Goal: Task Accomplishment & Management: Complete application form

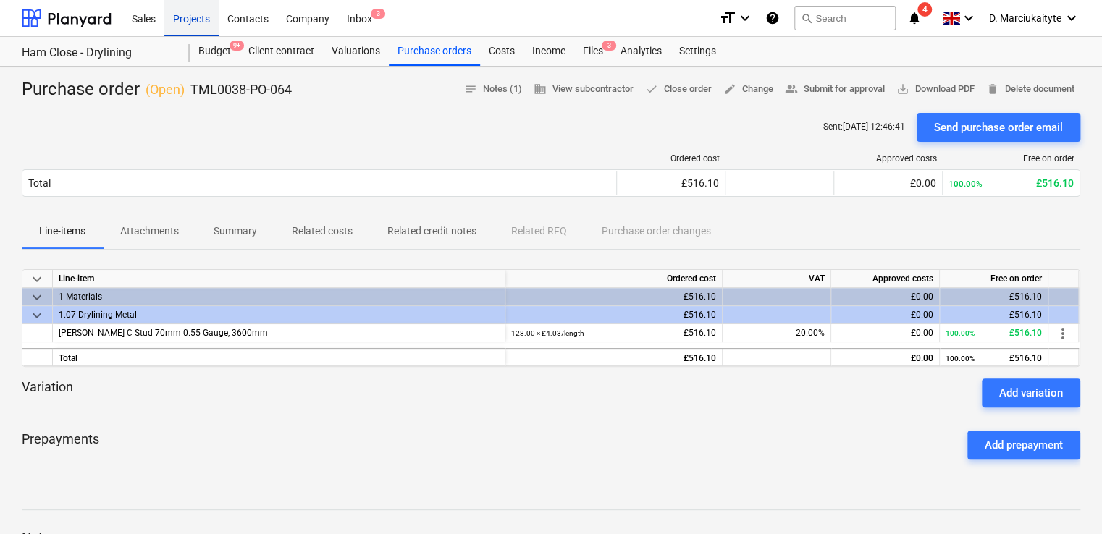
click at [181, 11] on div "Projects" at bounding box center [191, 17] width 54 height 37
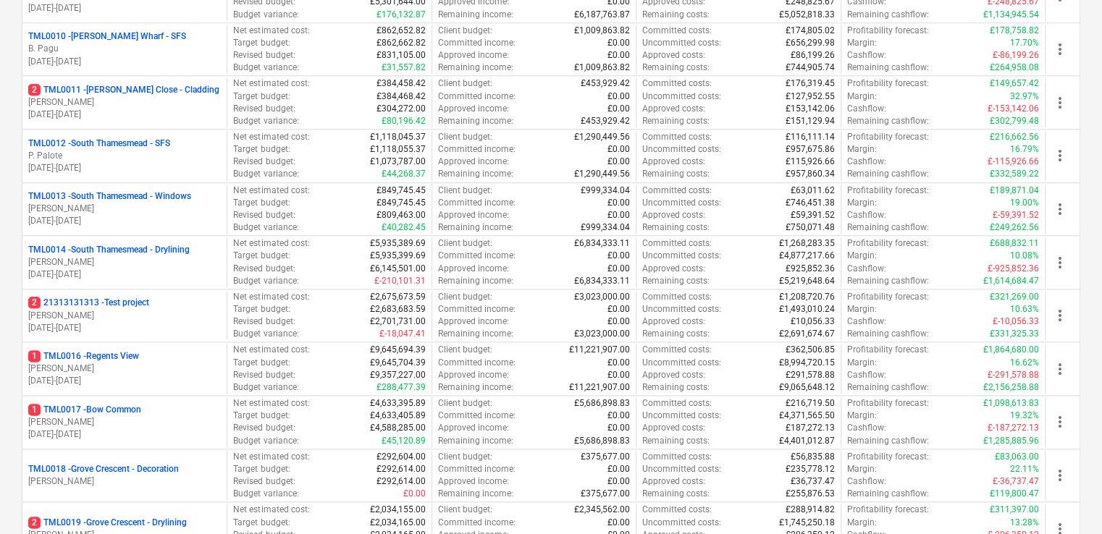
scroll to position [695, 0]
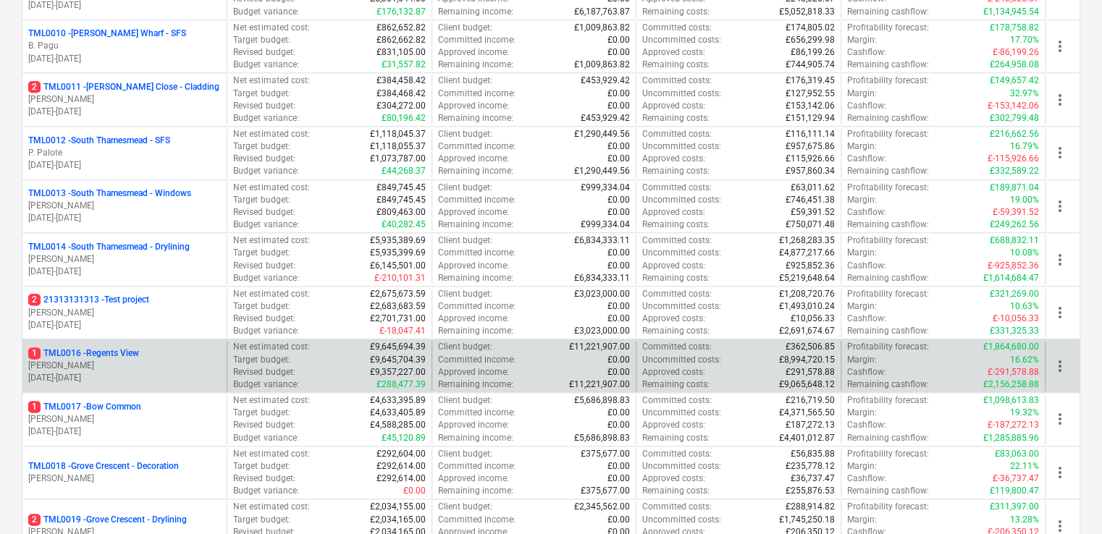
click at [93, 296] on p "1 TML0016 - Regents View" at bounding box center [83, 354] width 111 height 12
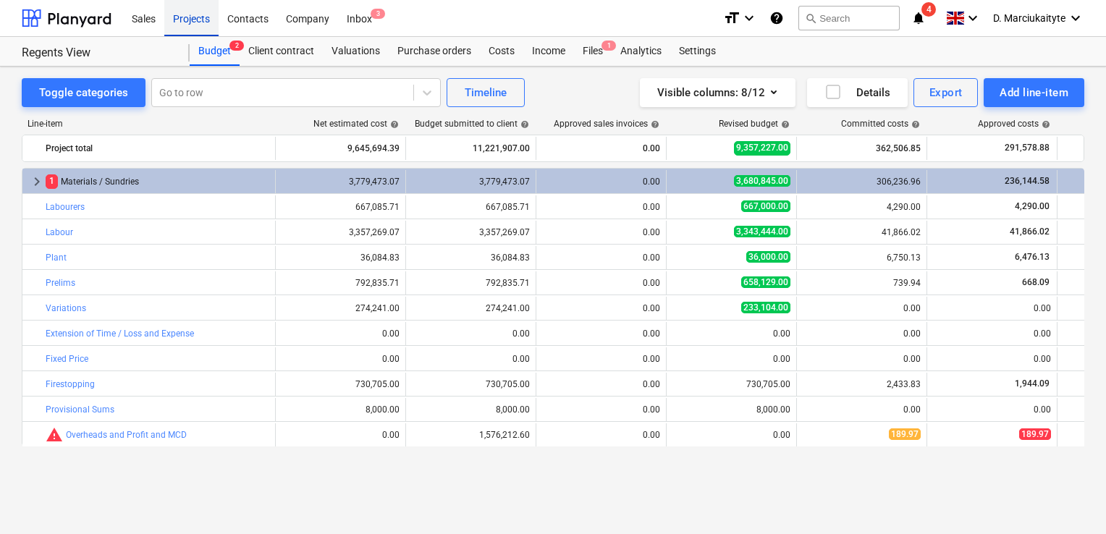
click at [218, 16] on div "Projects" at bounding box center [191, 17] width 54 height 37
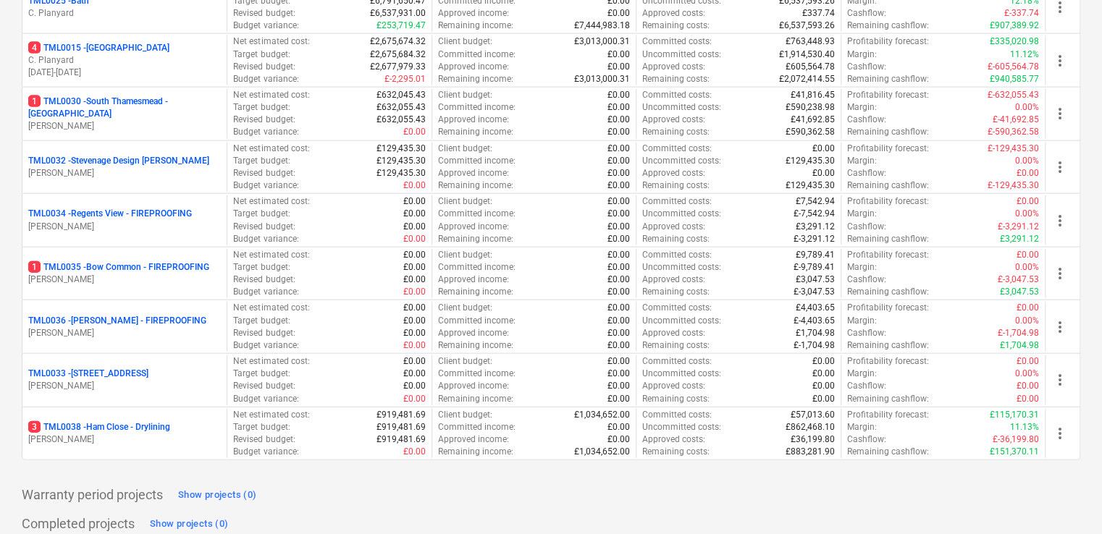
scroll to position [1597, 0]
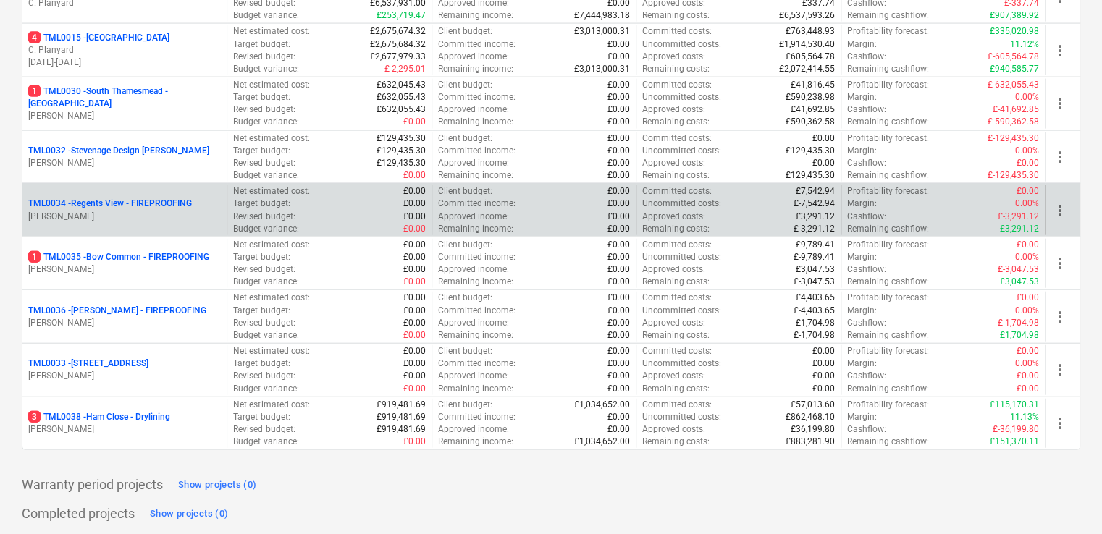
click at [153, 188] on div "TML0034 - Regents View - FIREPROOFING [PERSON_NAME]" at bounding box center [124, 210] width 204 height 50
click at [152, 211] on p "[PERSON_NAME]" at bounding box center [124, 217] width 193 height 12
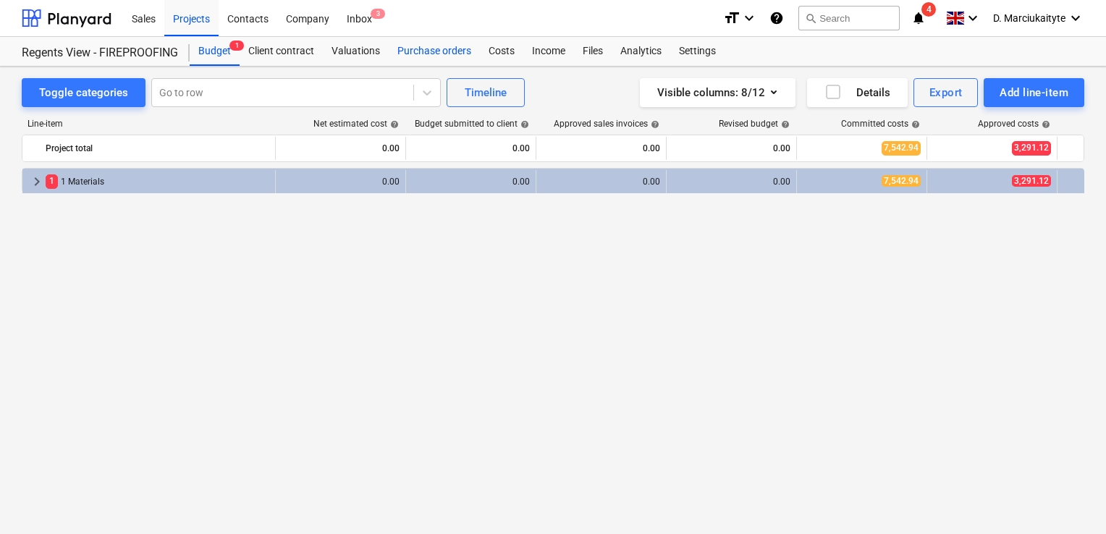
click at [426, 53] on div "Purchase orders" at bounding box center [434, 51] width 91 height 29
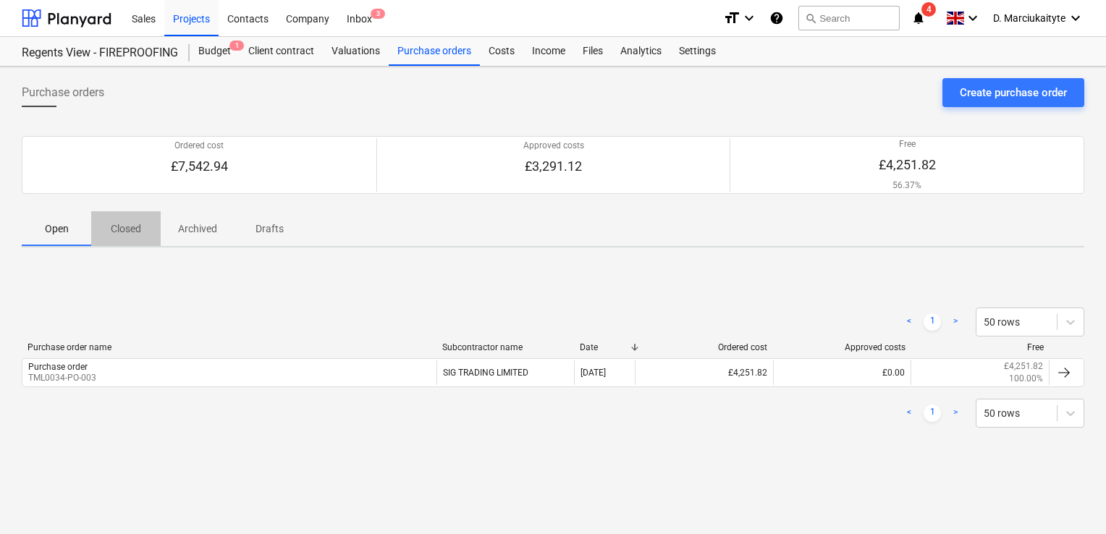
click at [125, 243] on button "Closed" at bounding box center [126, 228] width 70 height 35
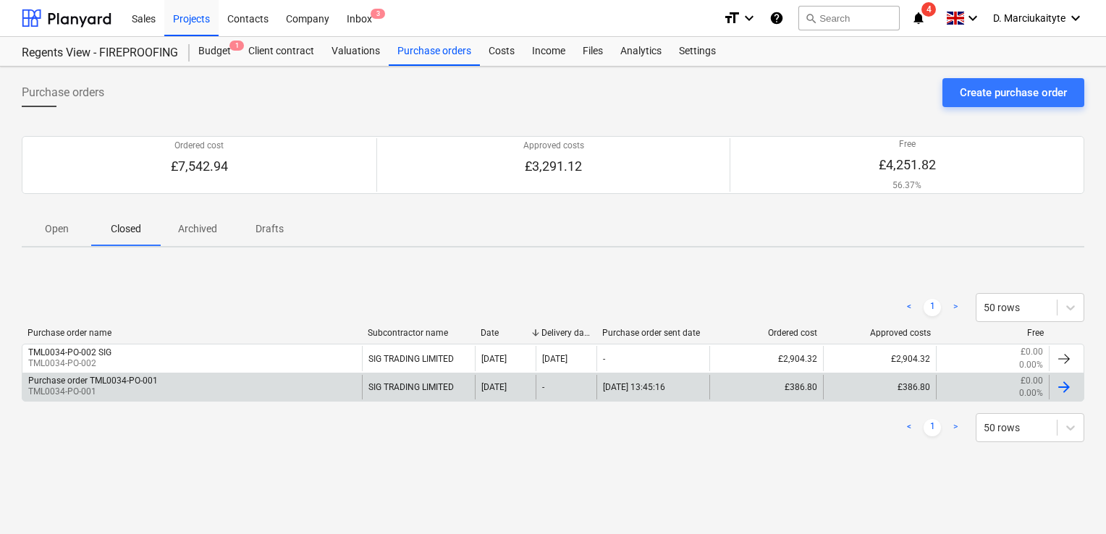
click at [133, 296] on p "TML0034-PO-001" at bounding box center [93, 392] width 130 height 12
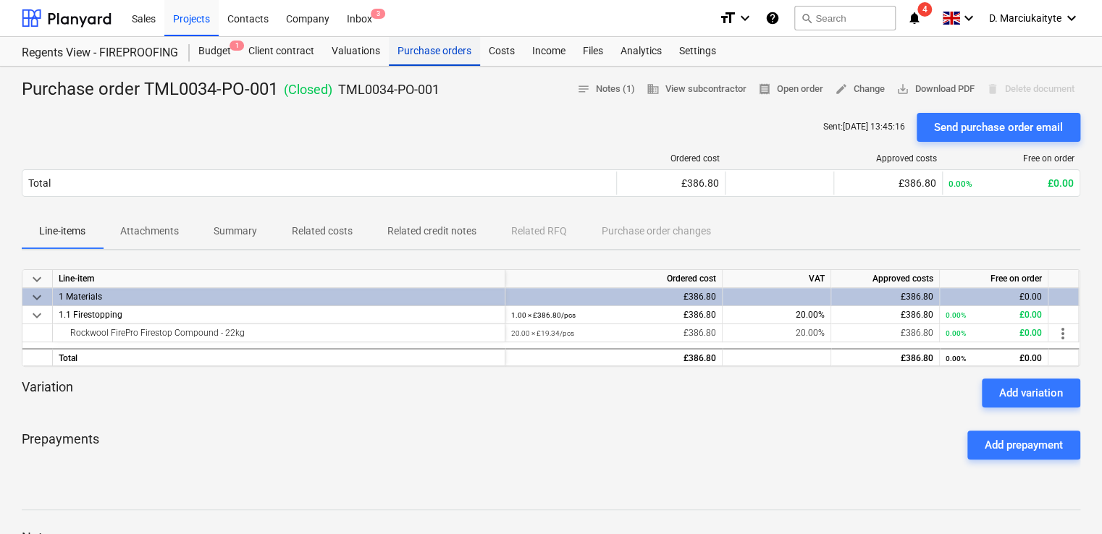
click at [448, 64] on div "Purchase orders" at bounding box center [434, 51] width 91 height 29
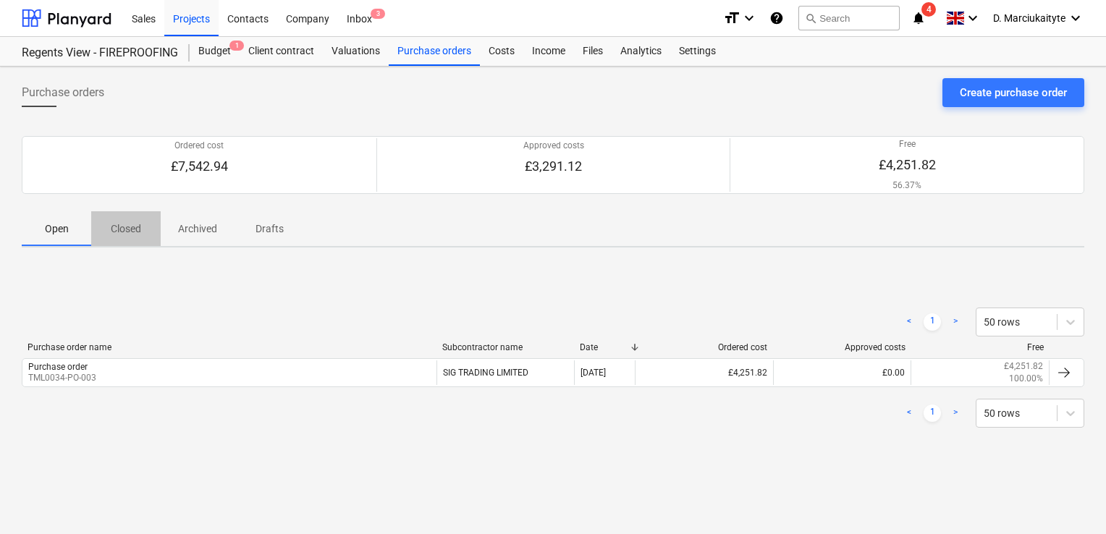
click at [138, 235] on p "Closed" at bounding box center [126, 229] width 35 height 15
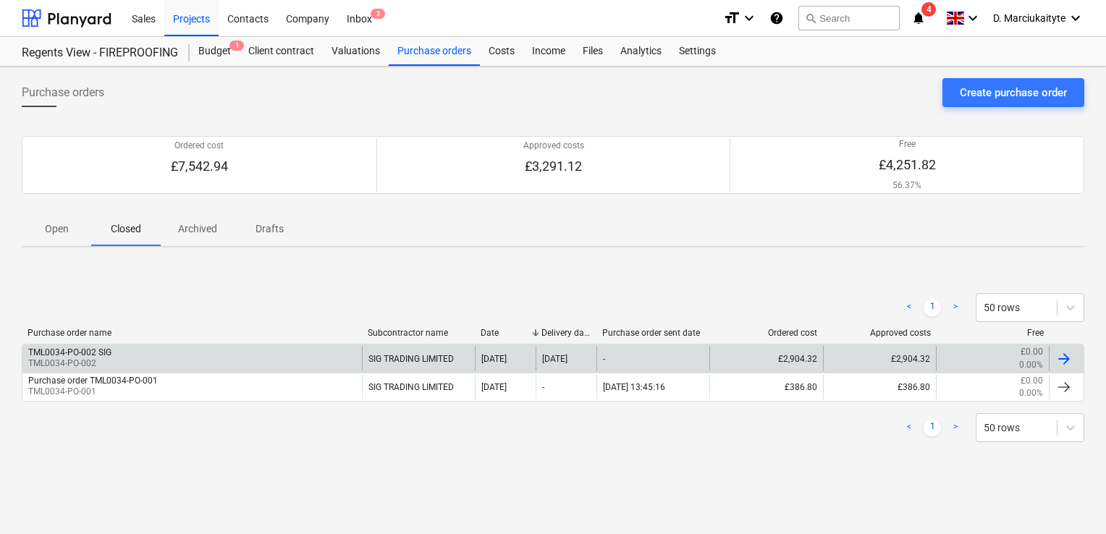
click at [110, 296] on div "TML0034-PO-002 SIG" at bounding box center [69, 353] width 83 height 10
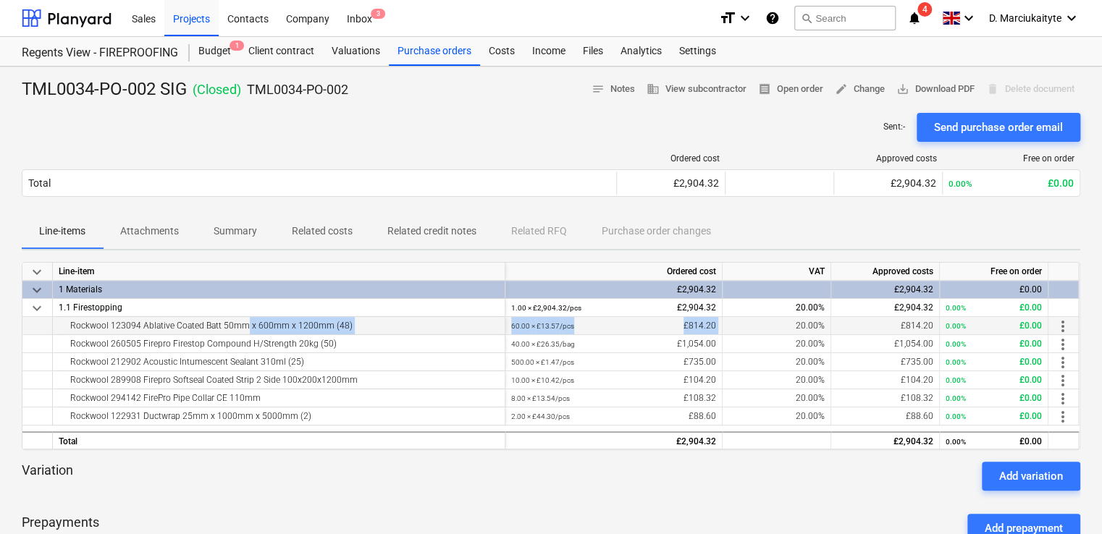
drag, startPoint x: 238, startPoint y: 322, endPoint x: 731, endPoint y: 323, distance: 493.1
click at [0, 0] on div "Rockwool 123094 Ablative Coated Batt 50mm x 600mm x 1200mm (48) 60.00 × £13.57 …" at bounding box center [0, 0] width 0 height 0
click at [443, 56] on div "Purchase orders" at bounding box center [434, 51] width 91 height 29
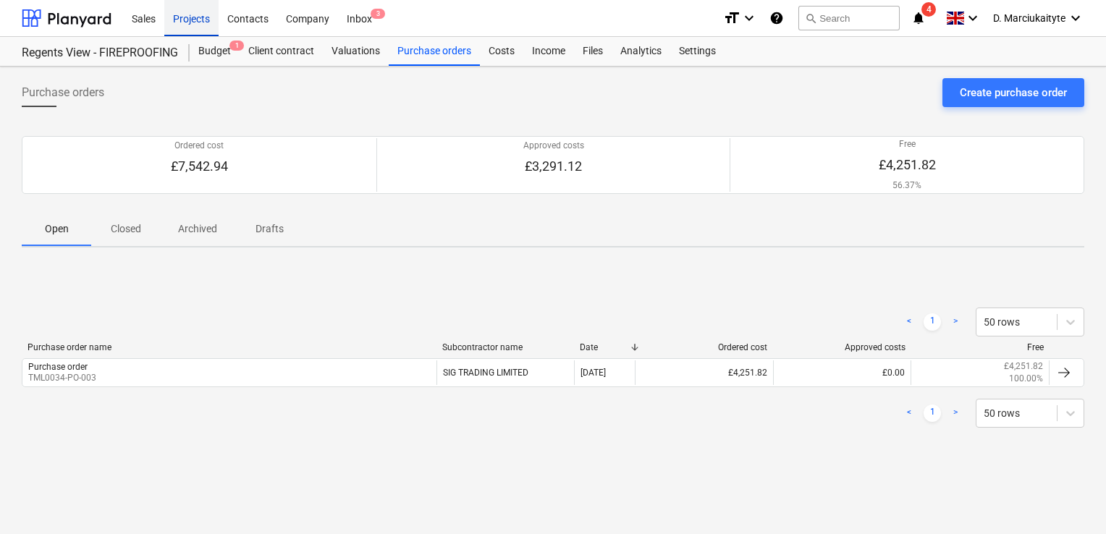
click at [207, 23] on div "Projects" at bounding box center [191, 17] width 54 height 37
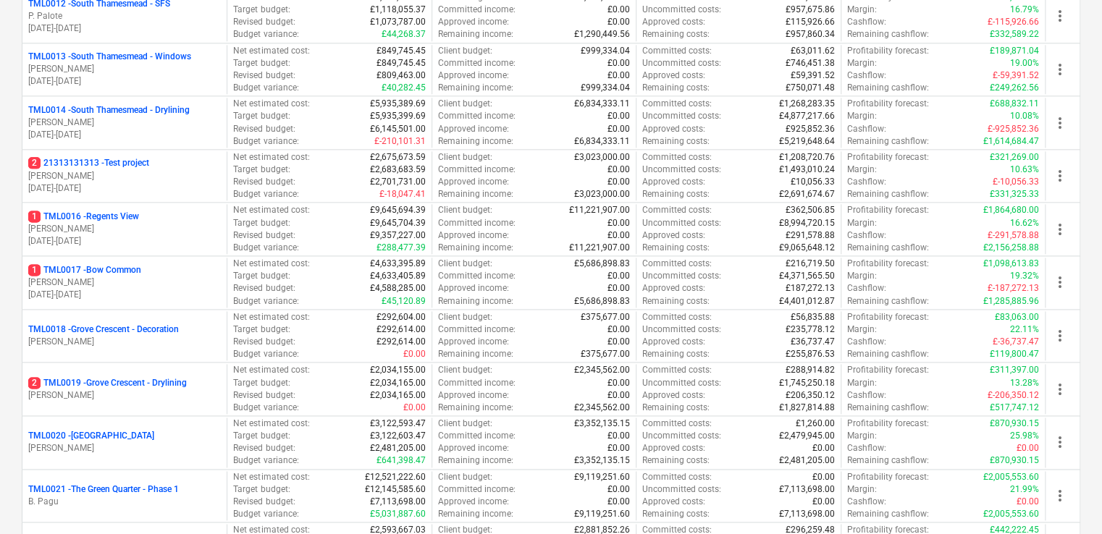
scroll to position [837, 0]
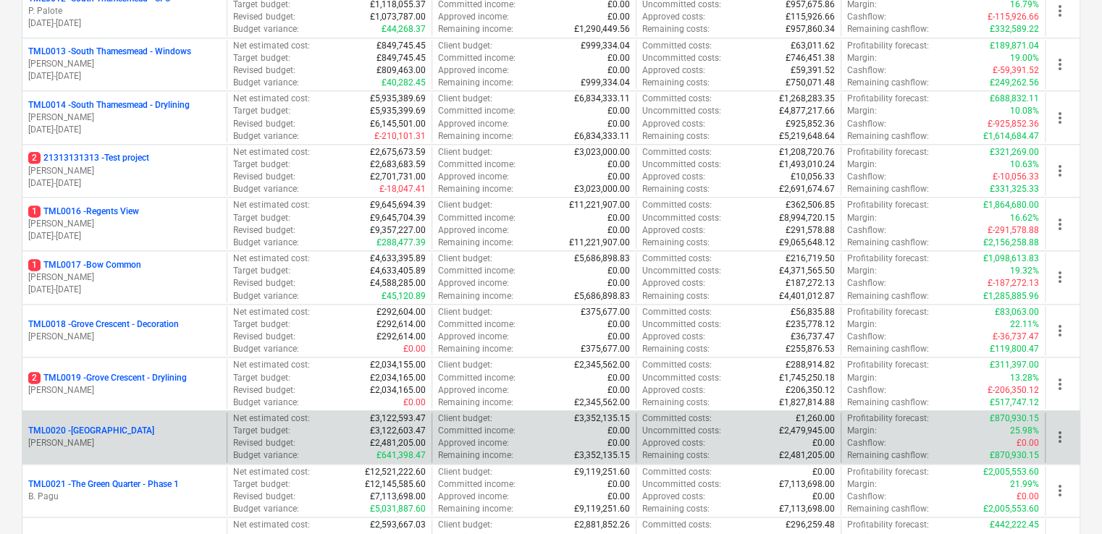
click at [156, 296] on div "TML0020 - Ibis Hotel [PERSON_NAME]" at bounding box center [124, 438] width 204 height 50
click at [119, 296] on div "TML0020 - [GEOGRAPHIC_DATA]" at bounding box center [124, 431] width 193 height 12
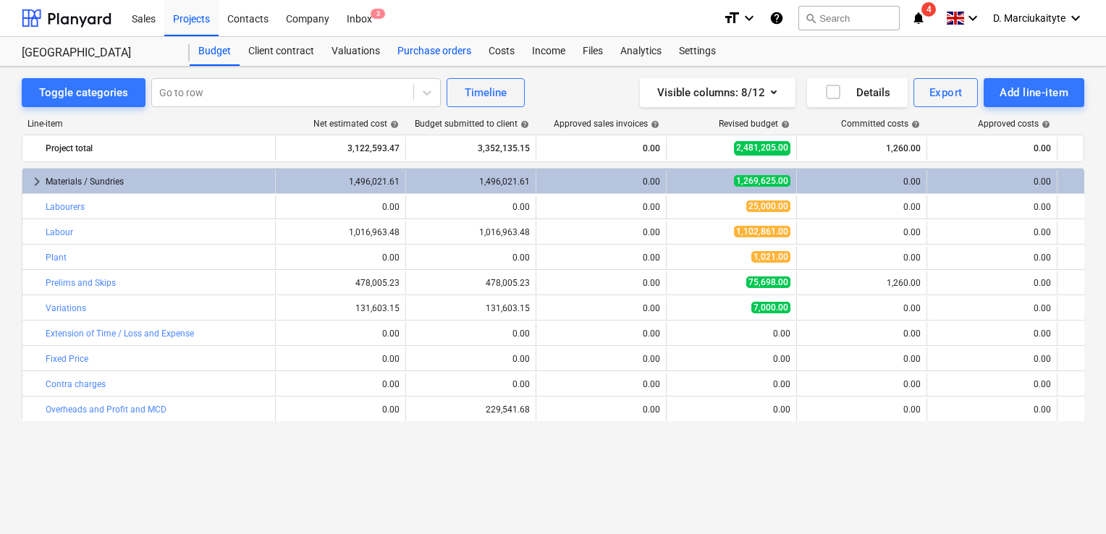
click at [411, 62] on div "Purchase orders" at bounding box center [434, 51] width 91 height 29
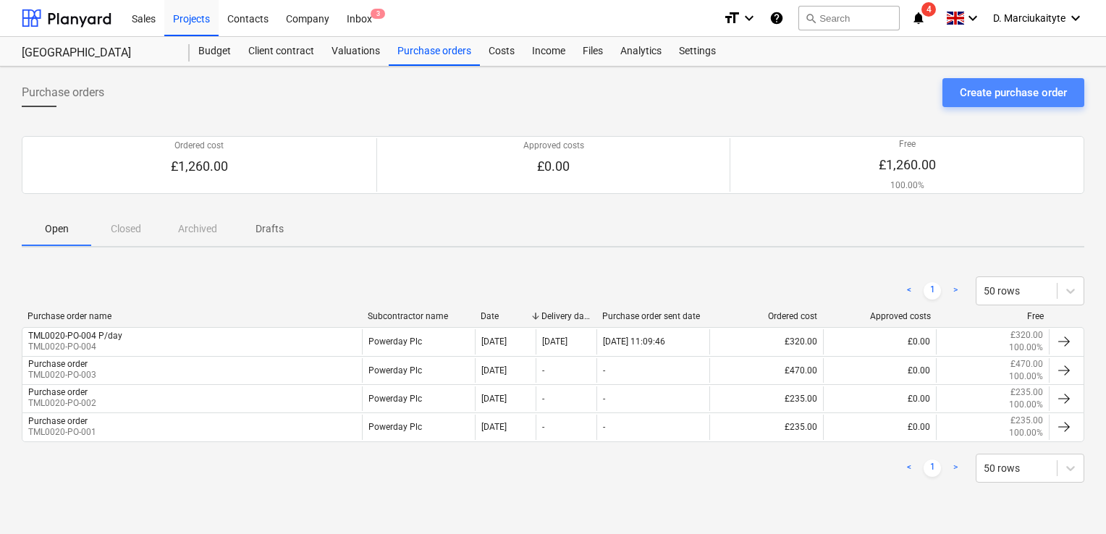
click at [690, 93] on div "Create purchase order" at bounding box center [1013, 92] width 107 height 19
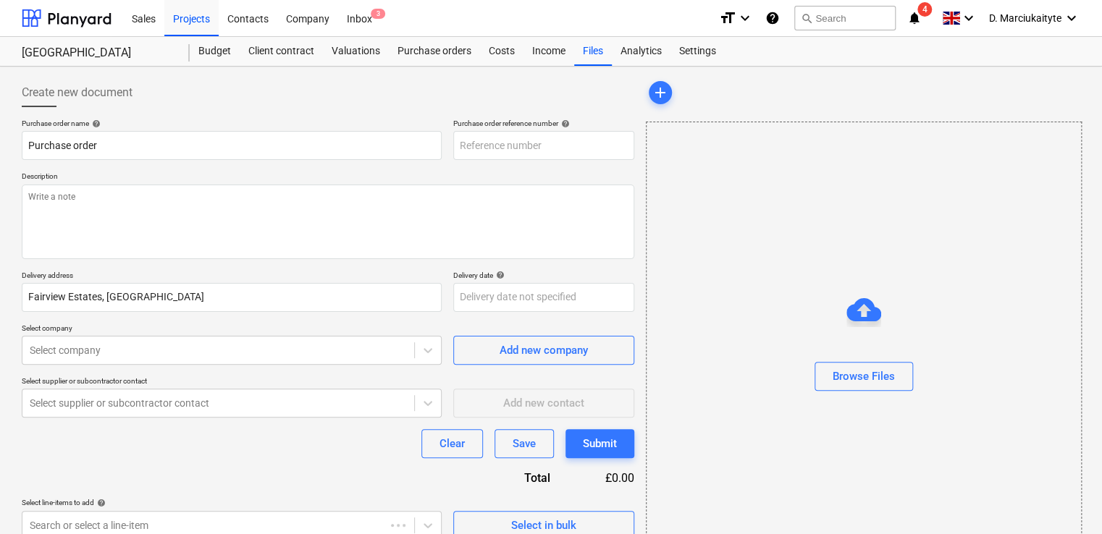
type textarea "x"
type input "TML0020-PO-005"
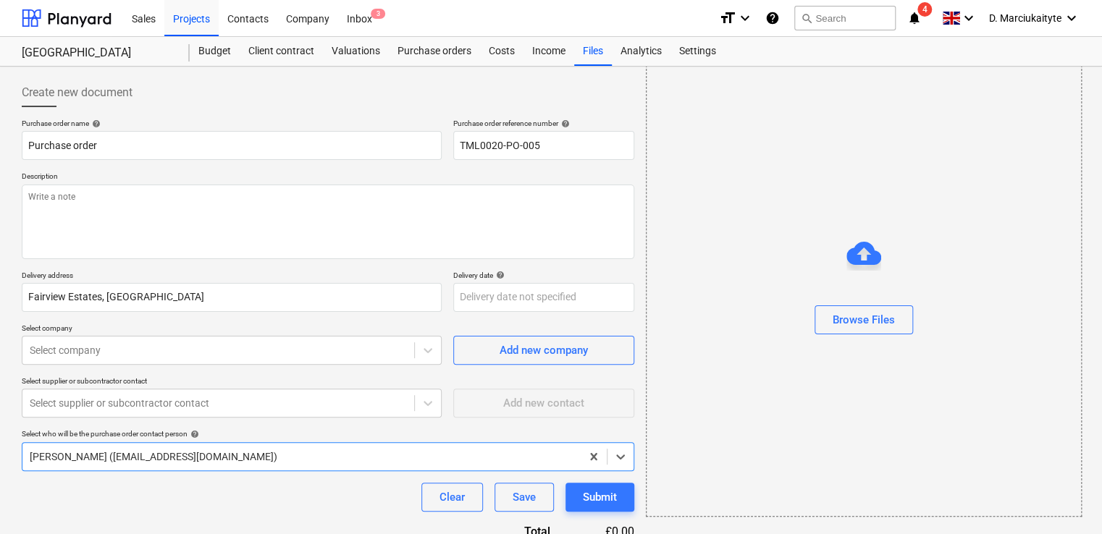
scroll to position [70, 0]
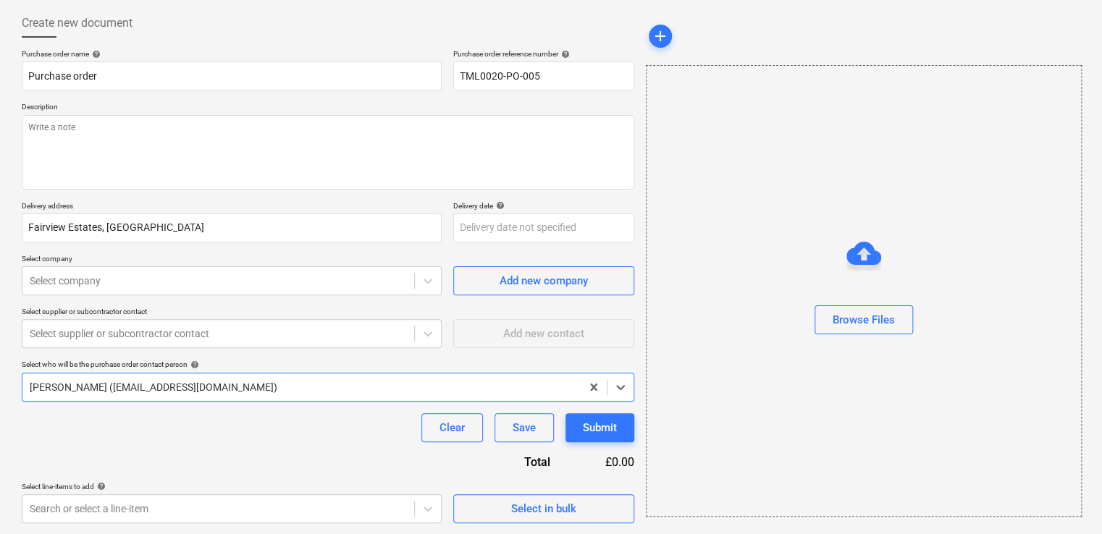
click at [495, 296] on div "Create new document Purchase order name help Purchase order Purchase order refe…" at bounding box center [328, 266] width 624 height 526
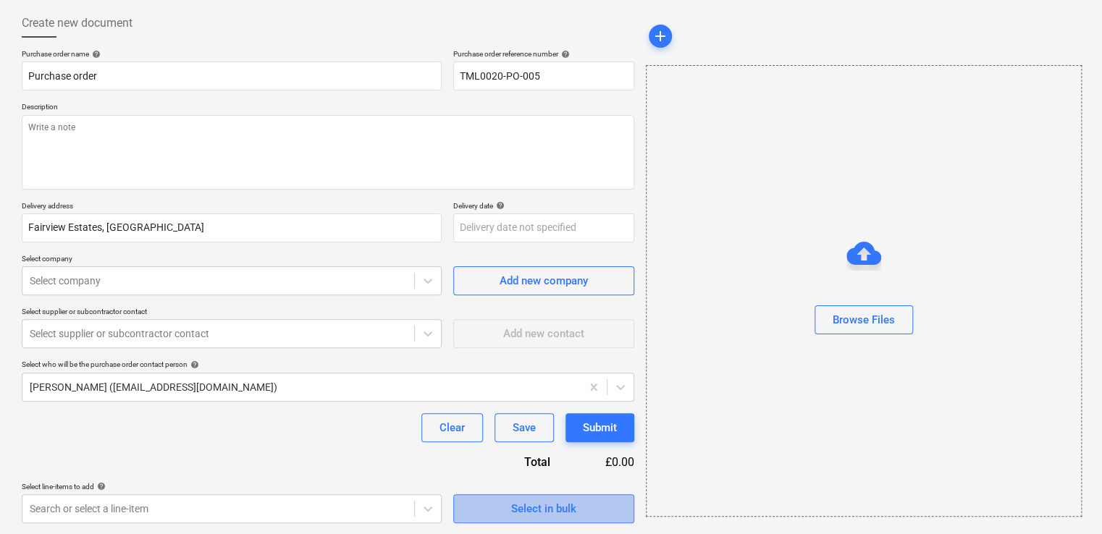
click at [498, 296] on span "Select in bulk" at bounding box center [543, 509] width 145 height 19
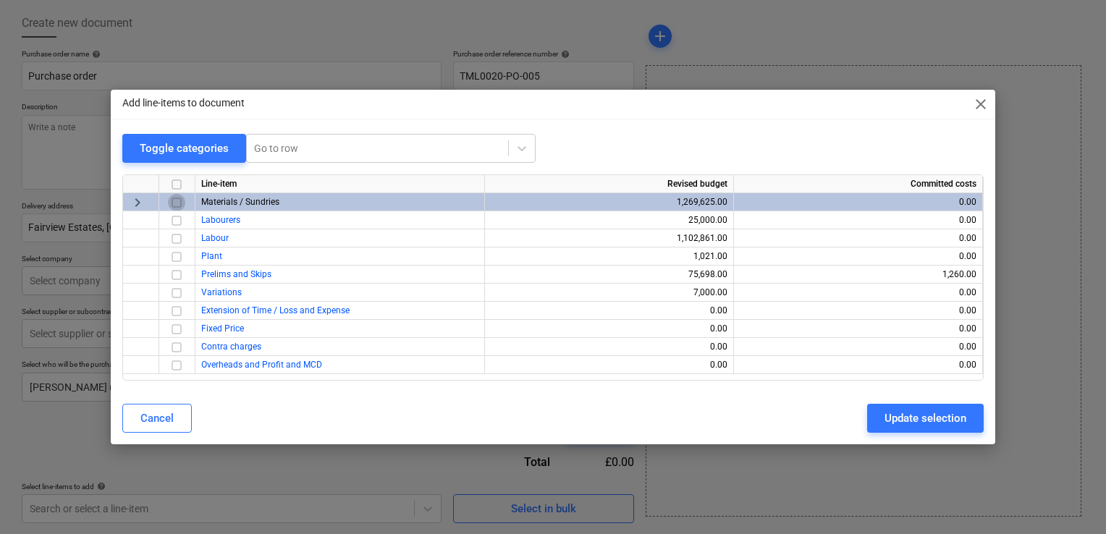
click at [179, 203] on input "checkbox" at bounding box center [176, 202] width 17 height 17
click at [690, 296] on div "Update selection" at bounding box center [926, 418] width 82 height 19
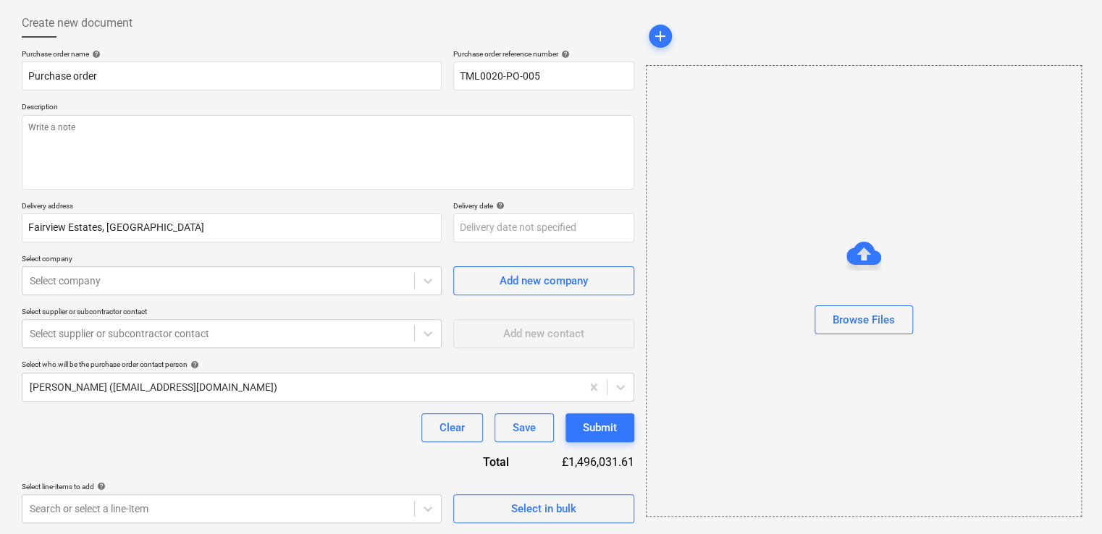
scroll to position [223, 0]
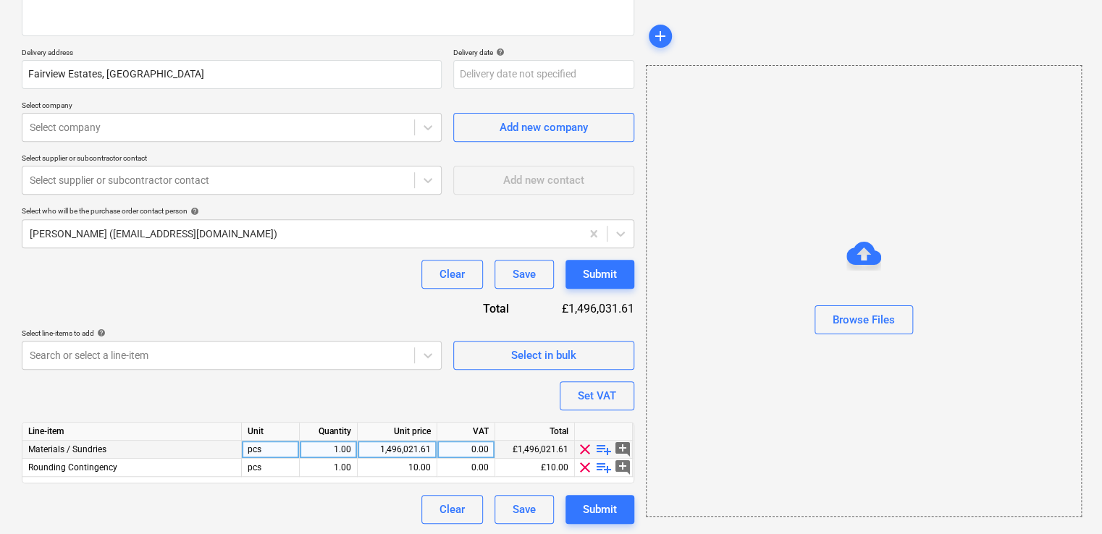
click at [605, 296] on span "playlist_add" at bounding box center [603, 449] width 17 height 17
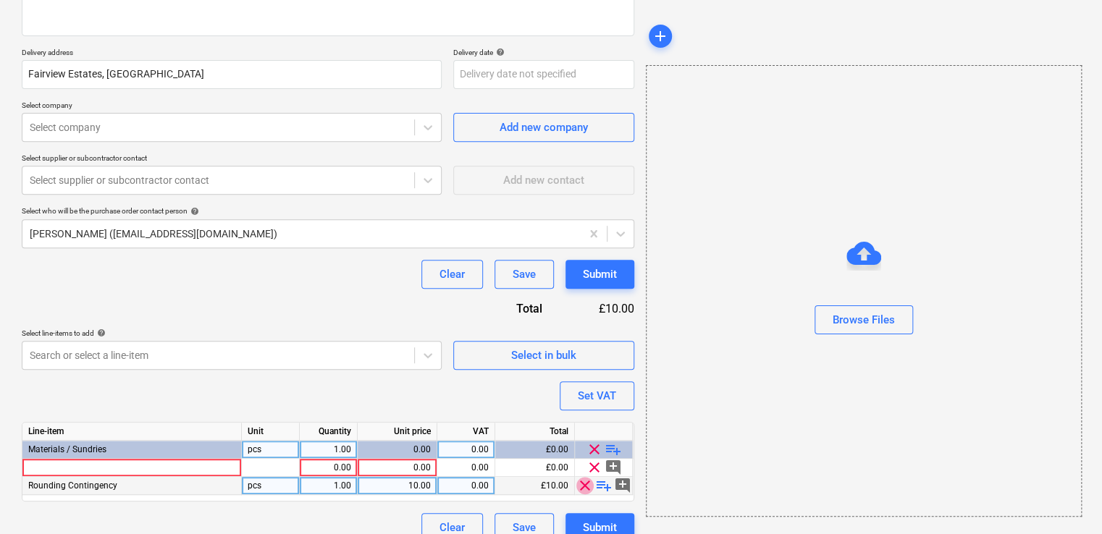
click at [578, 296] on span "clear" at bounding box center [584, 485] width 17 height 17
type textarea "x"
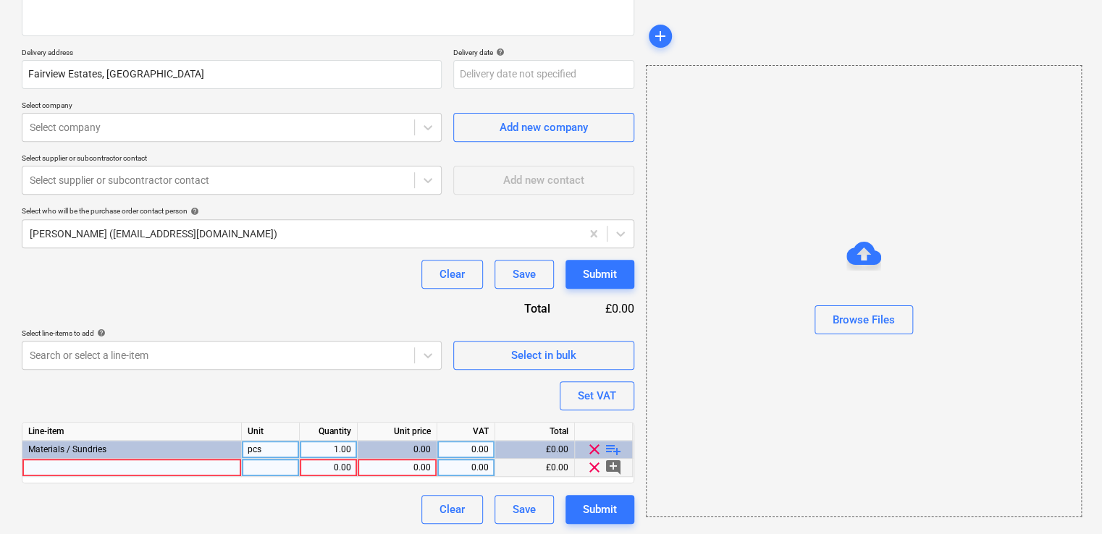
click at [164, 296] on div at bounding box center [131, 468] width 219 height 18
type input "2440mm x 1220mm x 12mm FSC Mix Credit Softwood Structural Brazilian Pine E1"
type textarea "x"
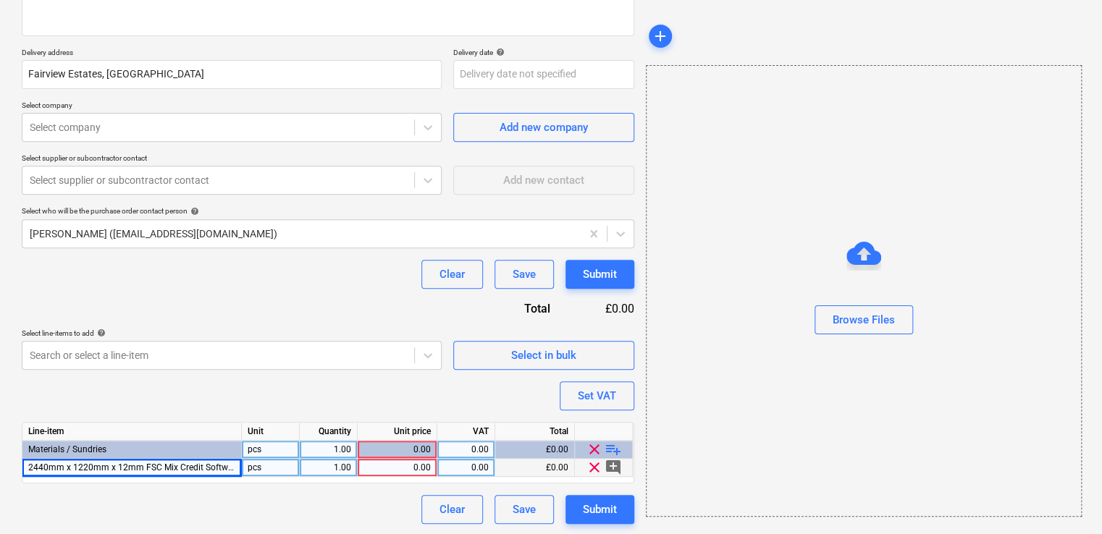
click at [272, 296] on div "pcs" at bounding box center [271, 468] width 58 height 18
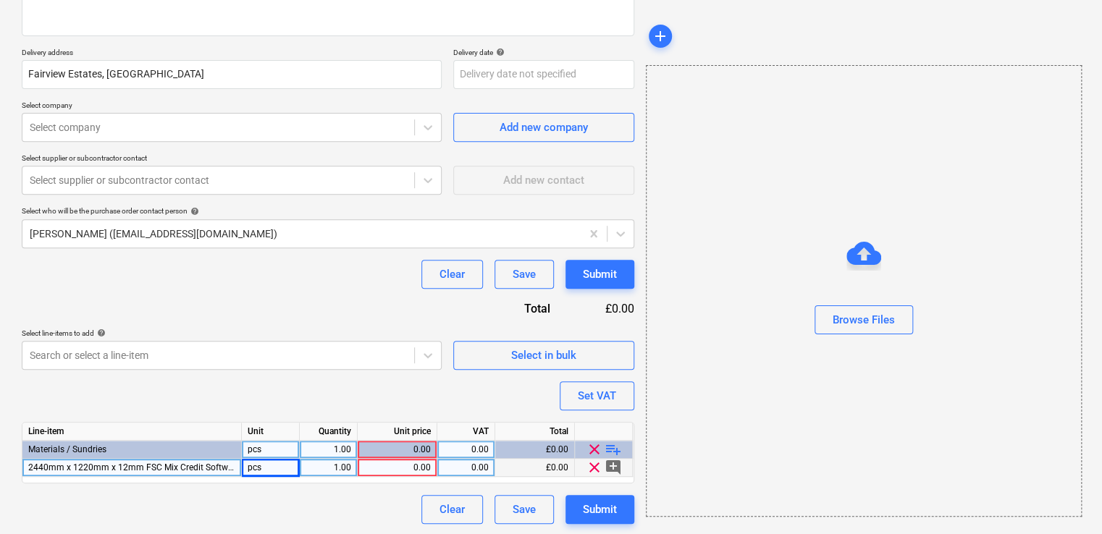
click at [333, 296] on div "1.00" at bounding box center [329, 468] width 46 height 18
type input "75"
type textarea "x"
type input "10.67"
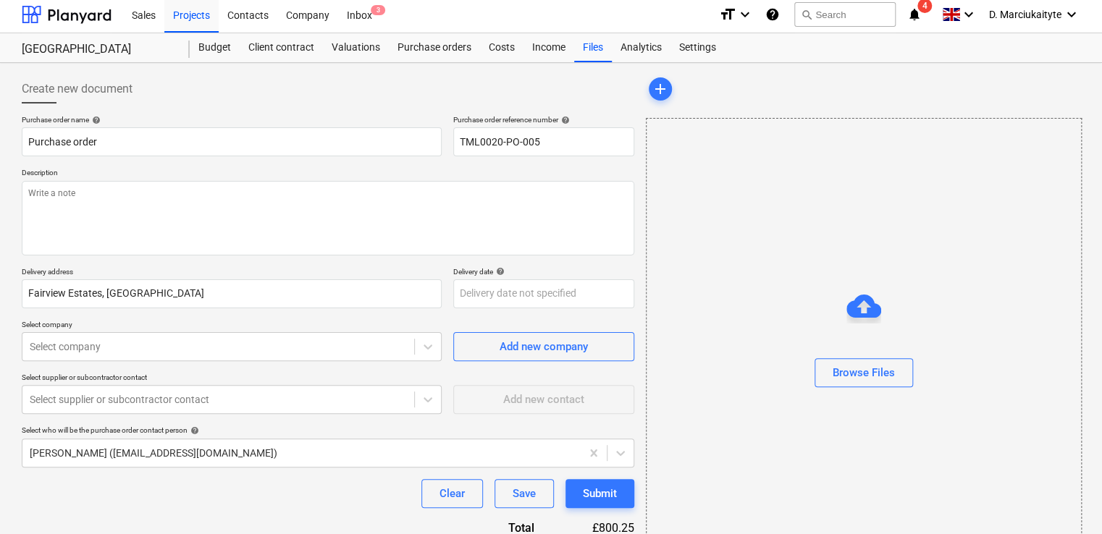
scroll to position [5, 0]
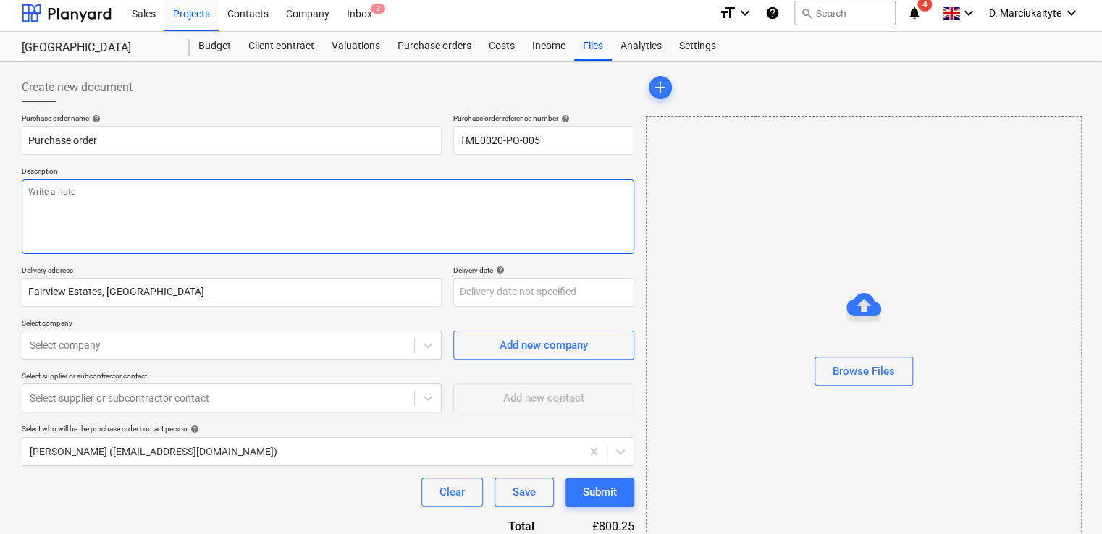
click at [359, 219] on textarea at bounding box center [328, 217] width 613 height 75
type textarea "x"
type textarea "A"
type textarea "x"
type textarea "Af"
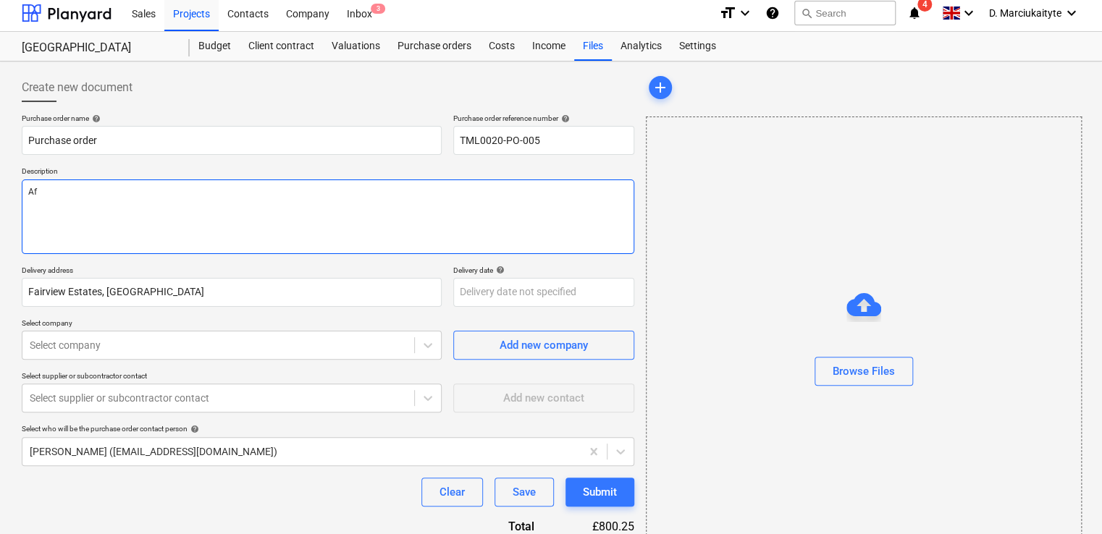
type textarea "x"
type textarea "Aft"
type textarea "x"
type textarea "Afte"
type textarea "x"
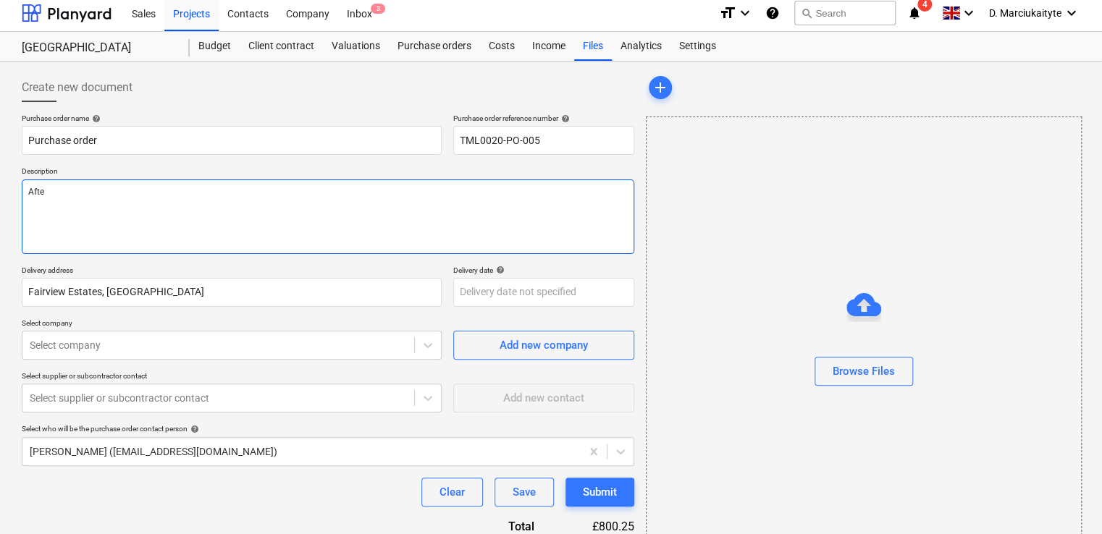
type textarea "After"
type textarea "x"
type textarea "Aftern"
type textarea "x"
type textarea "Afterno"
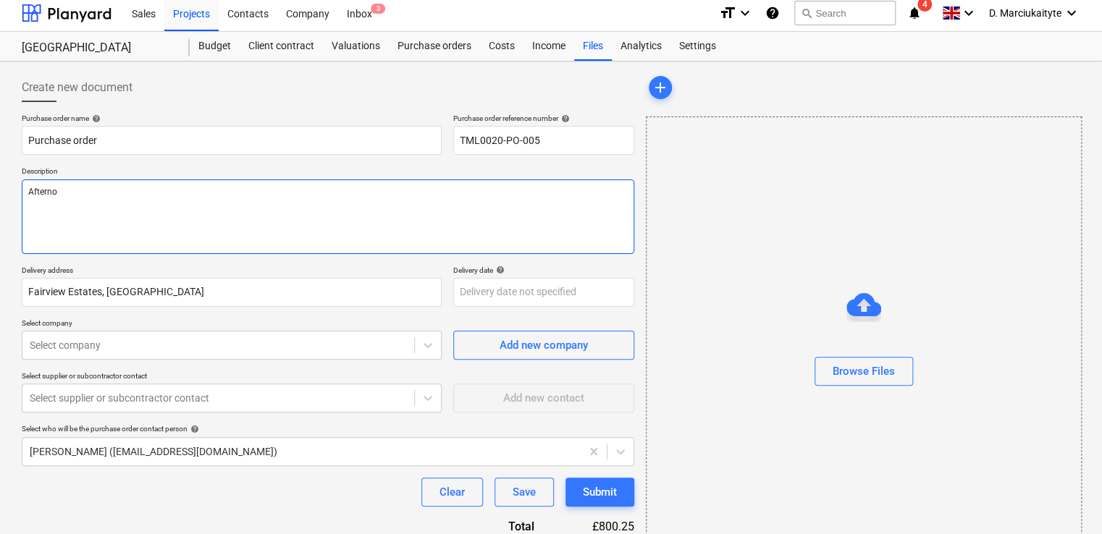
type textarea "x"
type textarea "Afternoo"
type textarea "x"
type textarea "Afternoon"
type textarea "x"
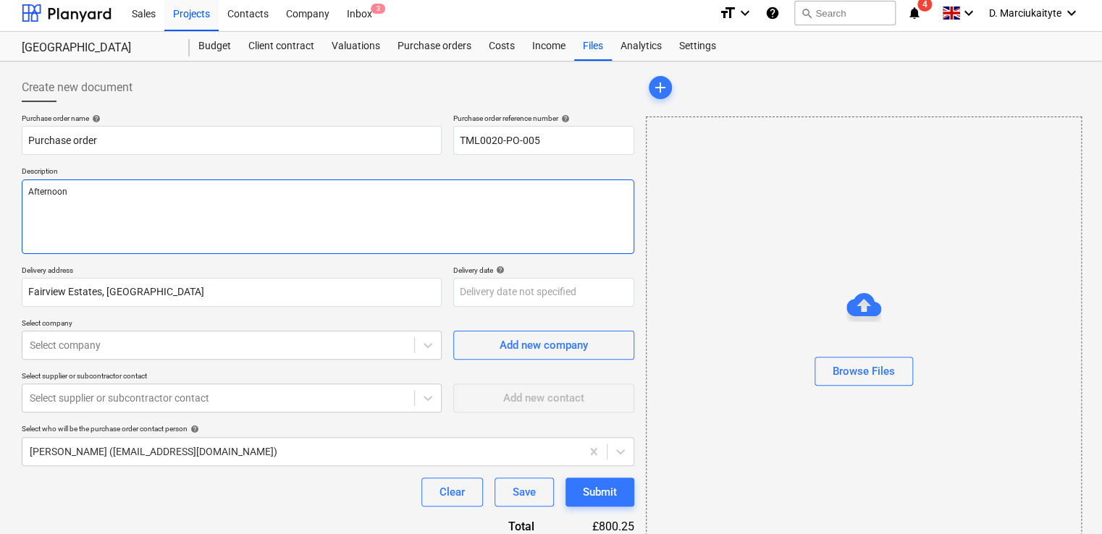
type textarea "Afternoon,"
type textarea "x"
type textarea "Afternoon,"
type textarea "x"
type textarea "Afternoon,"
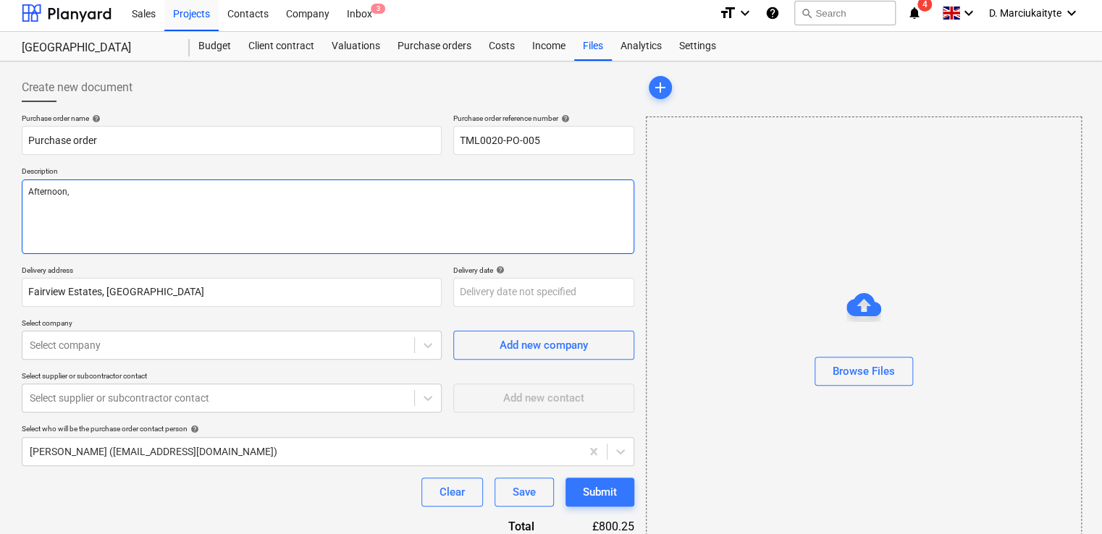
type textarea "x"
type textarea "Afternoon, P"
type textarea "x"
type textarea "Afternoon, Pe"
type textarea "x"
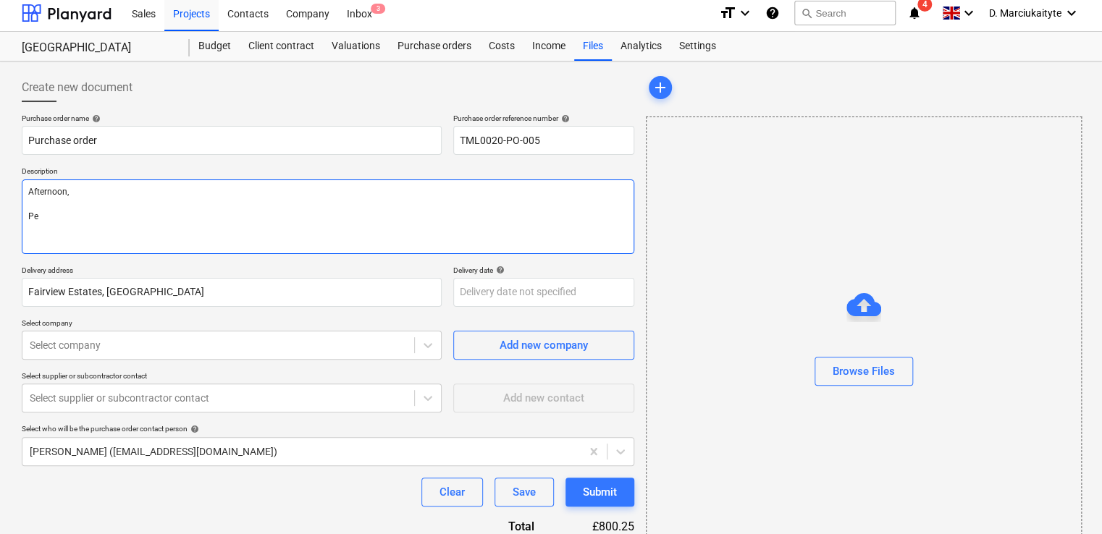
type textarea "Afternoon, P"
type textarea "x"
type textarea "Afternoon, Pl"
type textarea "x"
type textarea "Afternoon, Ple"
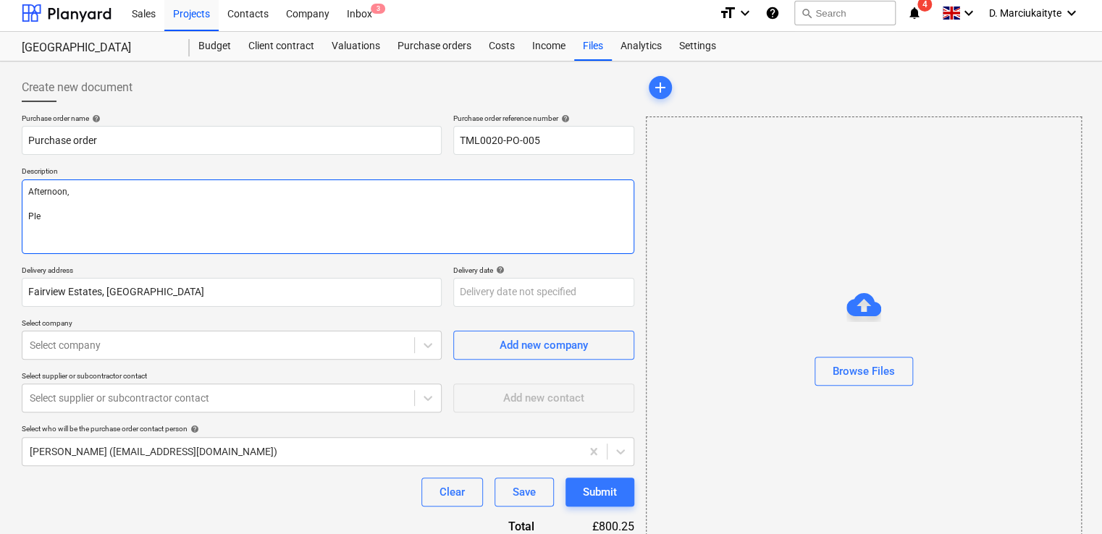
type textarea "x"
type textarea "Afternoon, [GEOGRAPHIC_DATA]"
type textarea "x"
type textarea "Afternoon, Pleas"
type textarea "x"
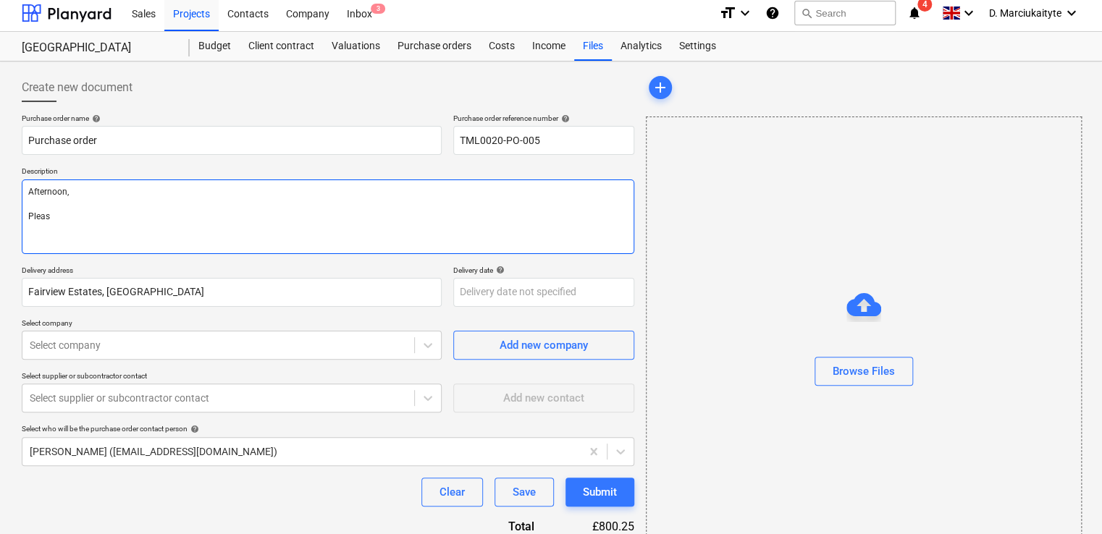
type textarea "Afternoon, Please"
type textarea "x"
type textarea "Afternoon, Please"
type textarea "x"
type textarea "Afternoon, Please p"
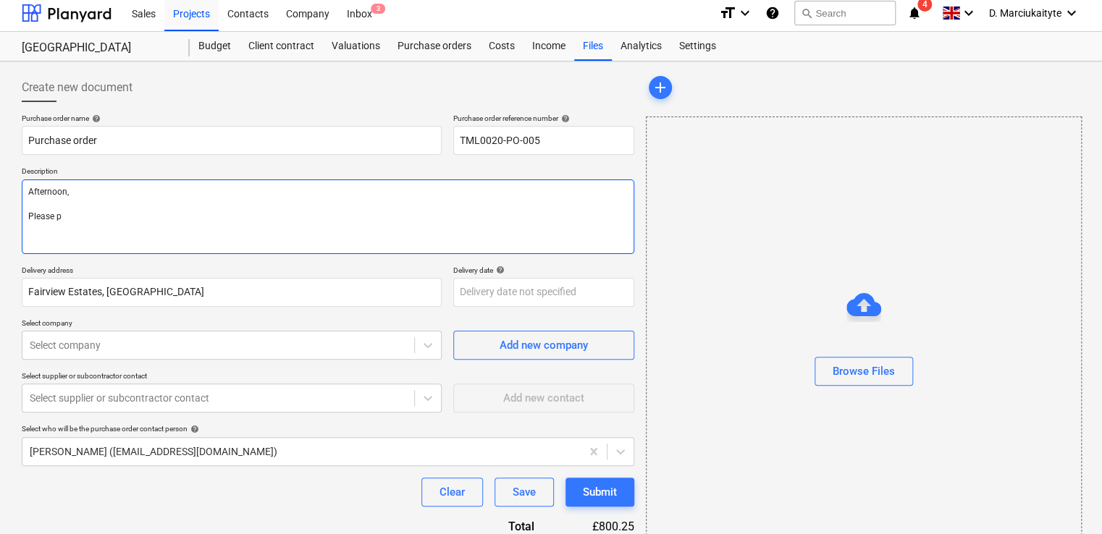
type textarea "x"
type textarea "Afternoon, Please pr"
type textarea "x"
type textarea "Afternoon, Please pro"
type textarea "x"
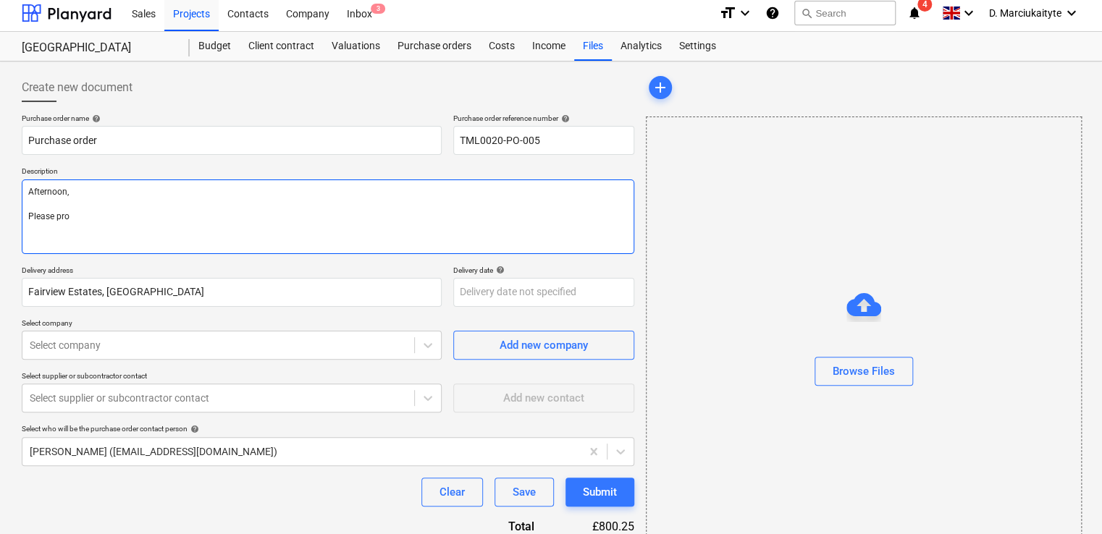
type textarea "Afternoon, Please proc"
type textarea "x"
type textarea "Afternoon, Please proce"
type textarea "x"
type textarea "Afternoon, Please procee"
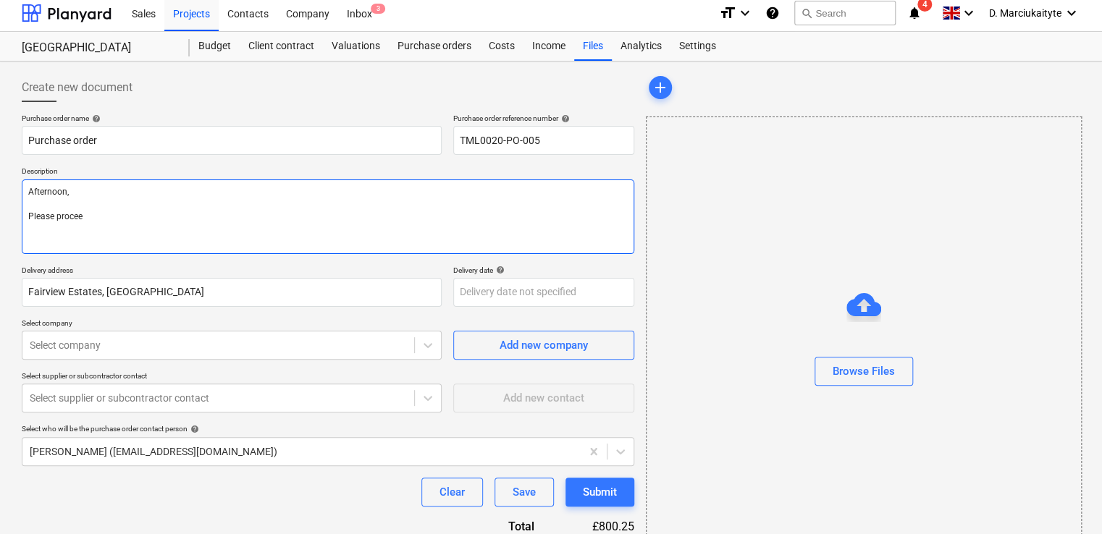
type textarea "x"
type textarea "Afternoon, Please proceed"
type textarea "x"
type textarea "Afternoon, Please proceed"
type textarea "x"
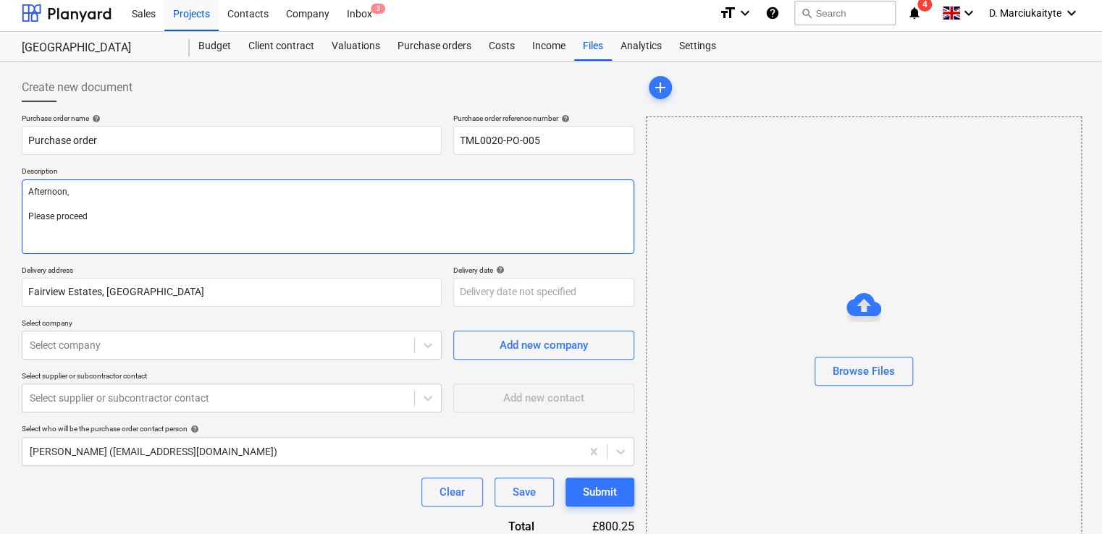
type textarea "Afternoon, Please proceed w"
type textarea "x"
type textarea "Afternoon, Please proceed wi"
type textarea "x"
type textarea "Afternoon, Please proceed wit"
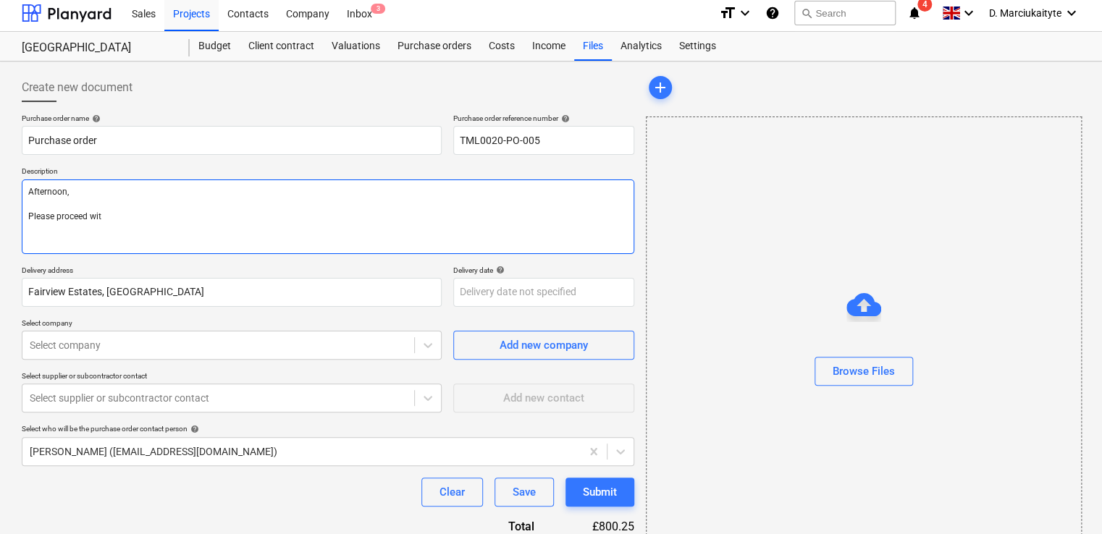
type textarea "x"
type textarea "Afternoon, Please proceed with"
type textarea "x"
type textarea "Afternoon, Please proceed with"
type textarea "x"
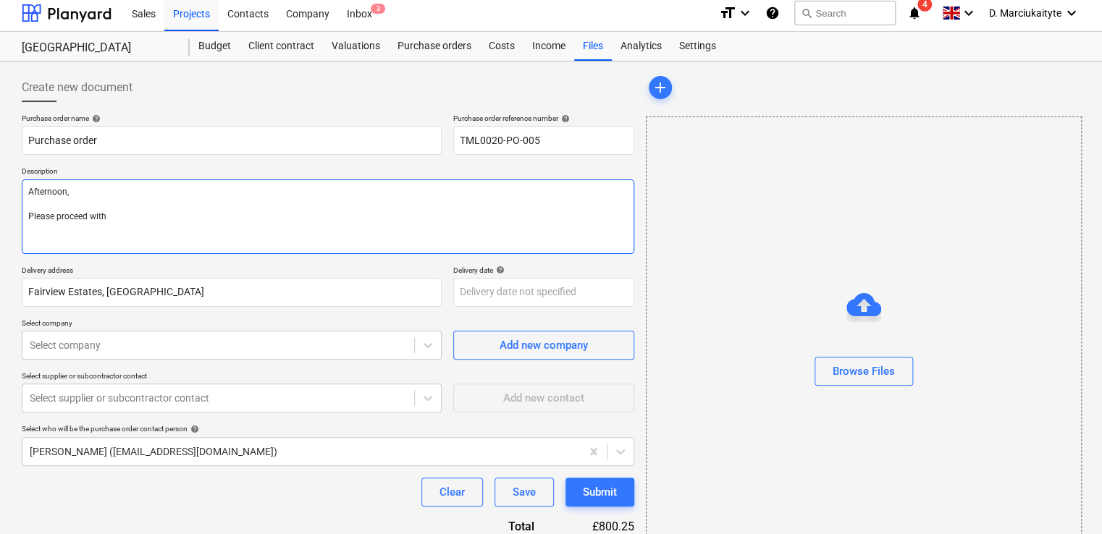
type textarea "Afternoon, Please proceed with a"
type textarea "x"
type textarea "Afternoon, Please proceed with att"
type textarea "x"
type textarea "Afternoon, Please proceed with attac"
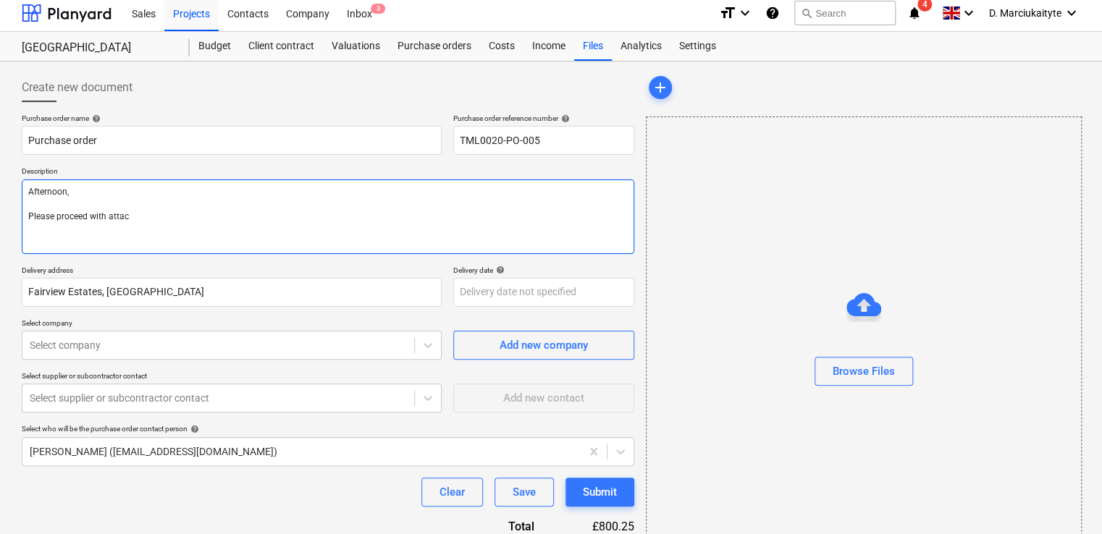
type textarea "x"
type textarea "Afternoon, Please proceed with attaceh"
type textarea "x"
type textarea "Afternoon, Please proceed with attacehd"
type textarea "x"
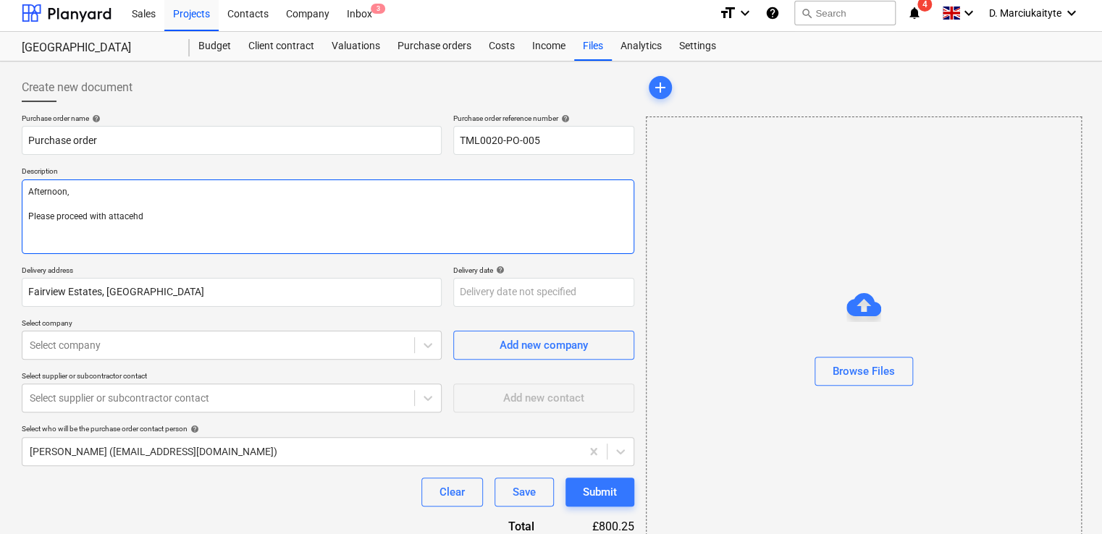
type textarea "Afternoon, Please proceed with attacehd"
type textarea "x"
type textarea "Afternoon, Please proceed with attacehd"
type textarea "x"
type textarea "Afternoon, Please proceed with attaceh"
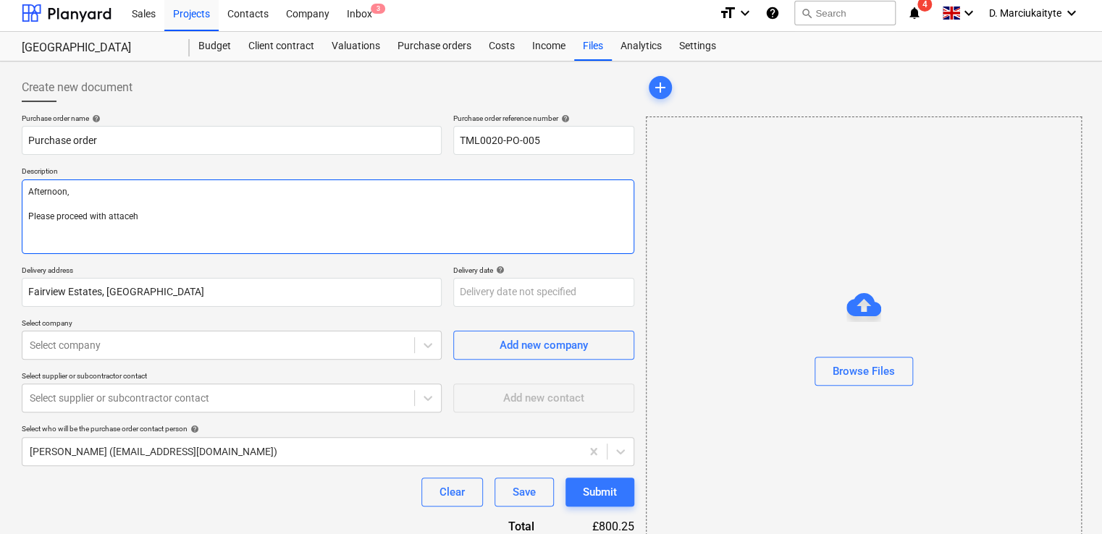
type textarea "x"
type textarea "Afternoon, Please proceed with attace"
type textarea "x"
type textarea "Afternoon, Please proceed with attac"
type textarea "x"
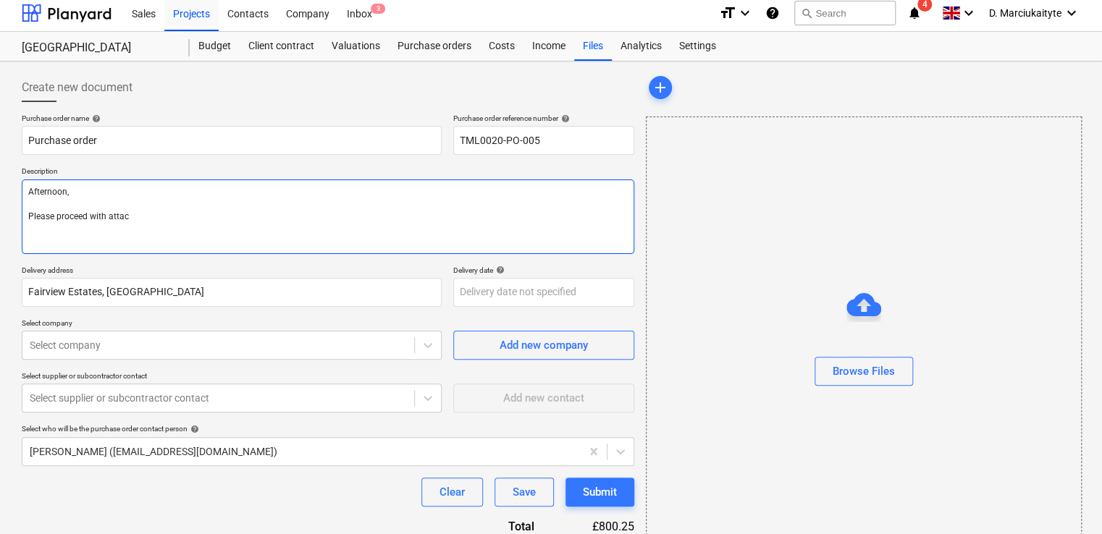
type textarea "Afternoon, Please proceed with atta"
type textarea "x"
type textarea "Afternoon, Please proceed with attac"
type textarea "x"
type textarea "Afternoon, Please proceed with attach"
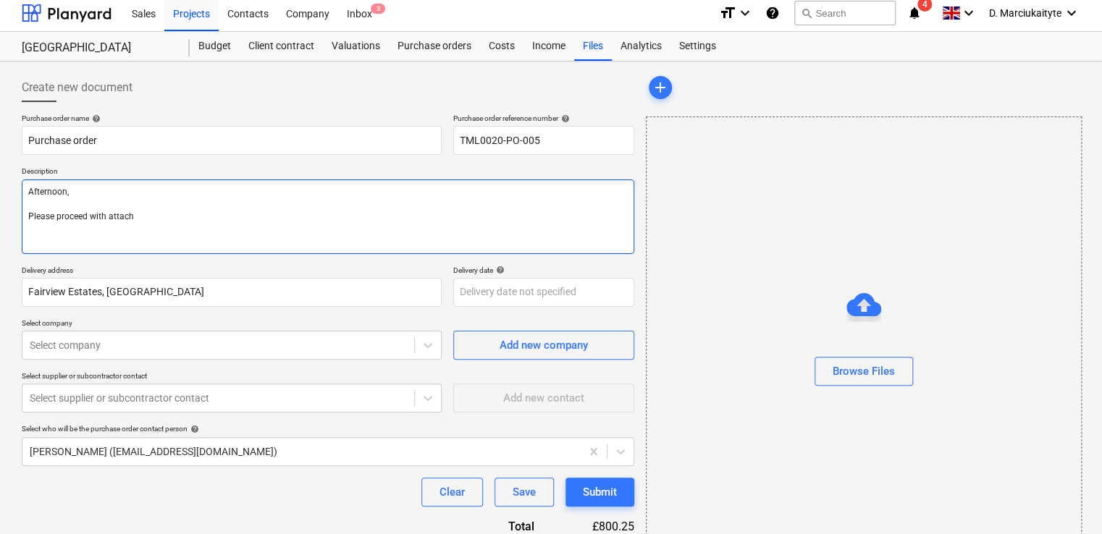
type textarea "x"
type textarea "Afternoon, Please proceed with attache"
type textarea "x"
type textarea "Afternoon, Please proceed with attached"
type textarea "x"
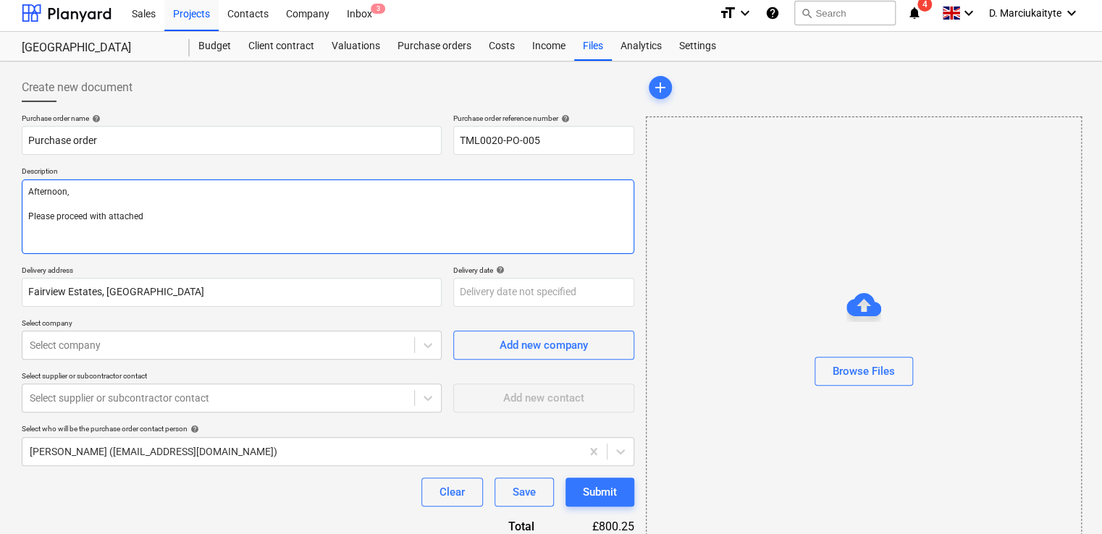
type textarea "Afternoon, Please proceed with attached"
type textarea "x"
type textarea "Afternoon, Please proceed with attached o"
type textarea "x"
type textarea "Afternoon, Please proceed with attached or"
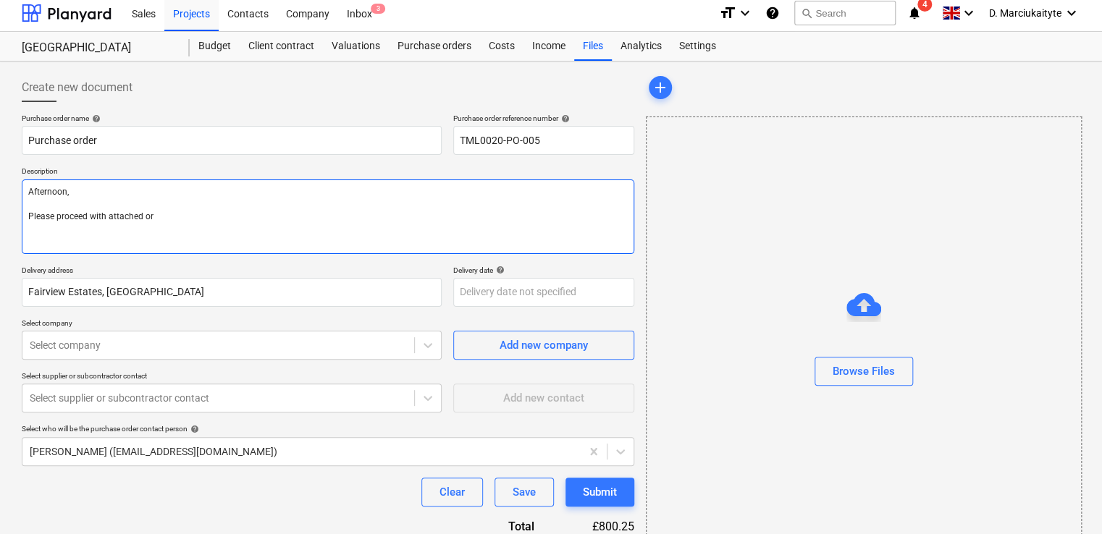
type textarea "x"
type textarea "Afternoon, Please proceed with attached orde"
type textarea "x"
type textarea "Afternoon, Please proceed with attached order"
type textarea "x"
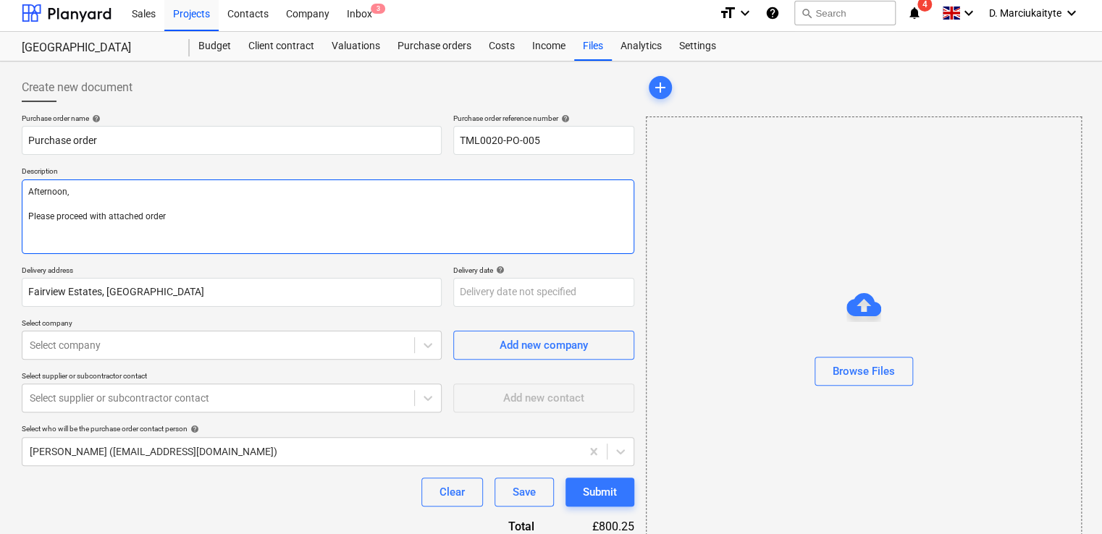
type textarea "Afternoon, Please proceed with attached order."
type textarea "x"
type textarea "Afternoon, Please proceed with attached order.4"
type textarea "x"
type textarea "Afternoon, Please proceed with attached order."
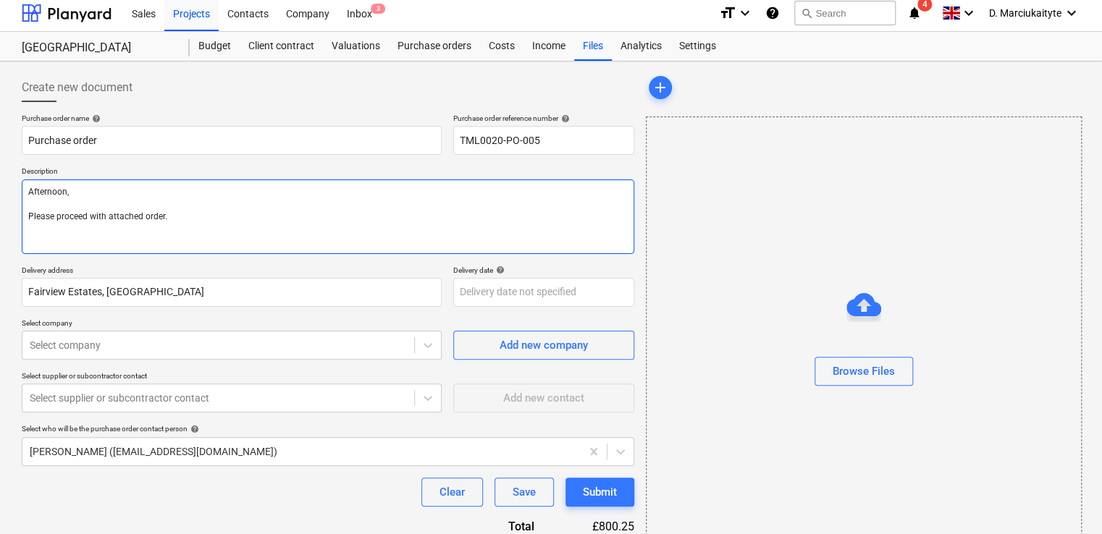
type textarea "x"
type textarea "Afternoon, Please proceed with attached order."
type textarea "x"
type textarea "Afternoon, Please proceed with attached order. D"
type textarea "x"
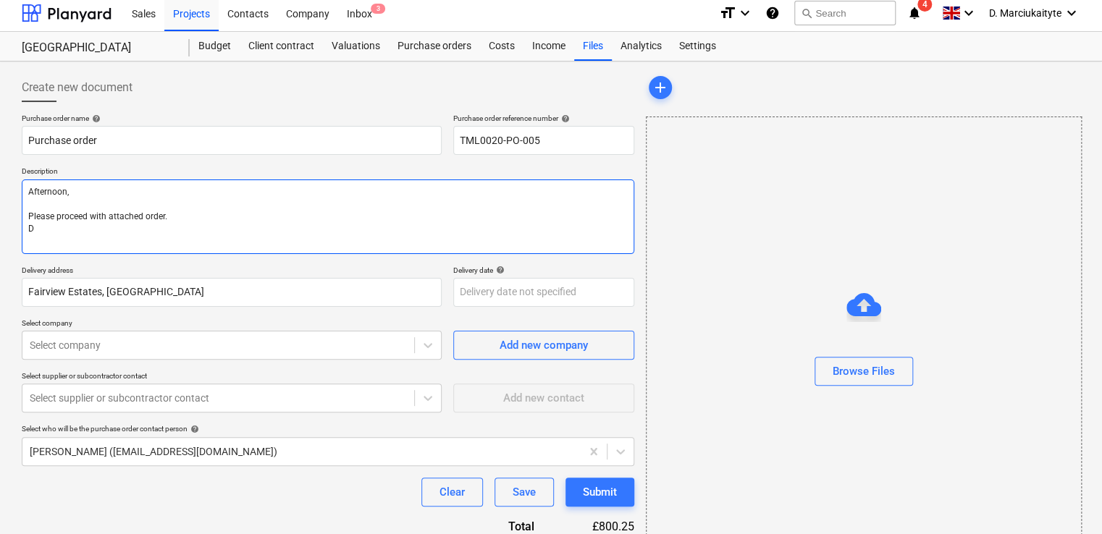
type textarea "Afternoon, Please proceed with attached order. De"
type textarea "x"
type textarea "Afternoon, Please proceed with attached order. Del"
type textarea "x"
type textarea "Afternoon, Please proceed with attached order. Deli"
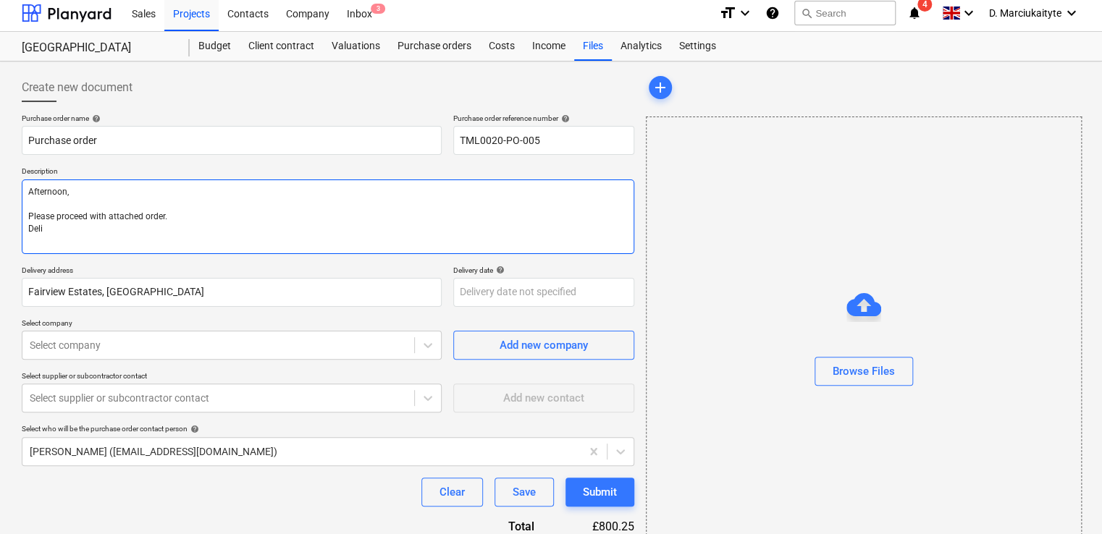
type textarea "x"
type textarea "Afternoon, Please proceed with attached order. [GEOGRAPHIC_DATA]"
type textarea "x"
type textarea "Afternoon, Please proceed with attached order. Delive"
type textarea "x"
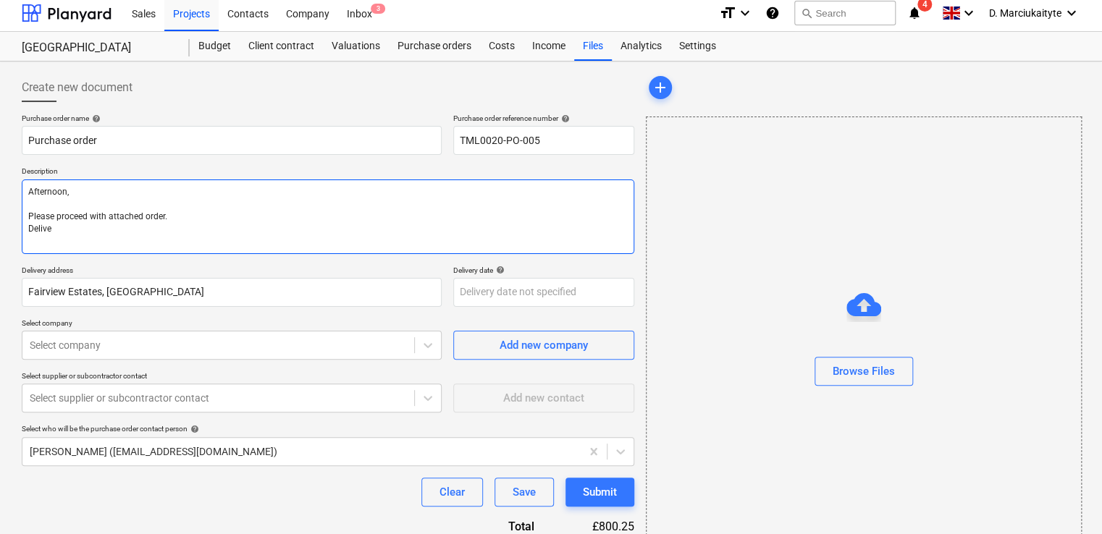
type textarea "Afternoon, Please proceed with attached order. Deliver"
type textarea "x"
type textarea "Afternoon, Please proceed with attached order. Delivery"
type textarea "x"
type textarea "Afternoon, Please proceed with attached order. Delivery"
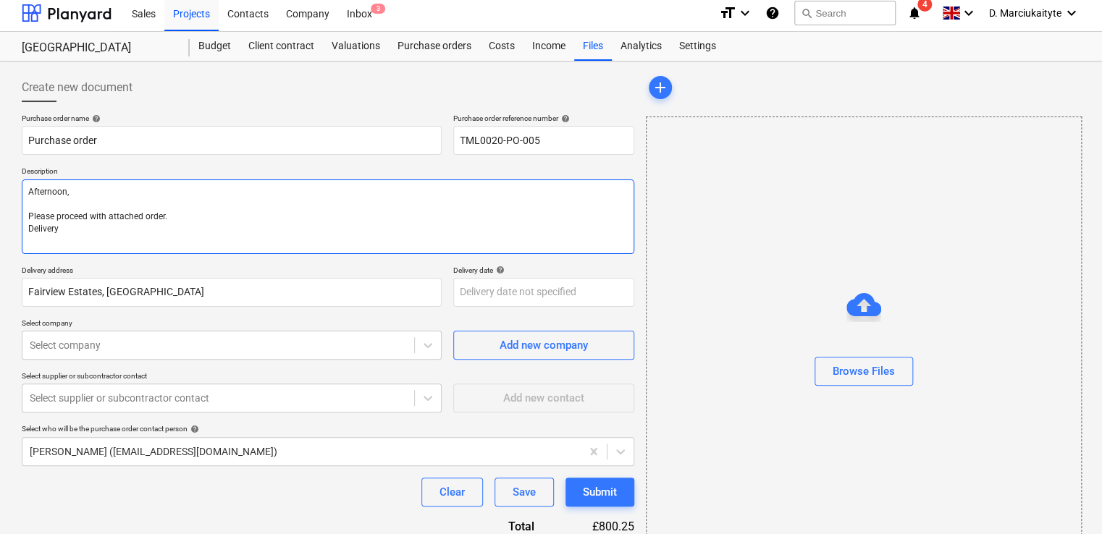
type textarea "x"
type textarea "Afternoon, Please proceed with attached order. Delivery f"
type textarea "x"
type textarea "Afternoon, Please proceed with attached order. Delivery fi"
type textarea "x"
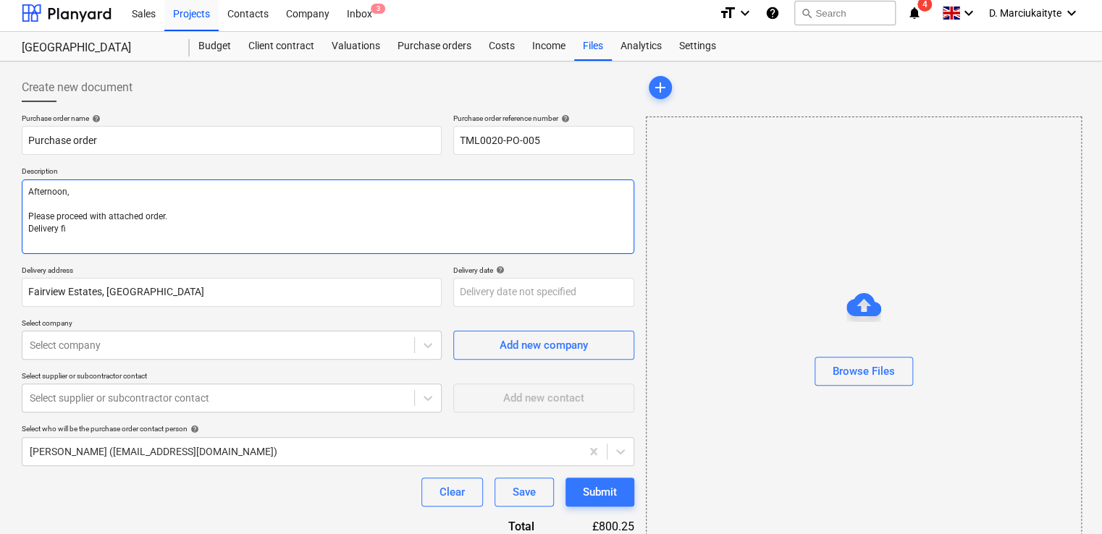
type textarea "Afternoon, Please proceed with attached order. Delivery f"
type textarea "x"
type textarea "Afternoon, Please proceed with attached order. Delivery fo"
type textarea "x"
type textarea "Afternoon, Please proceed with attached order. Delivery for"
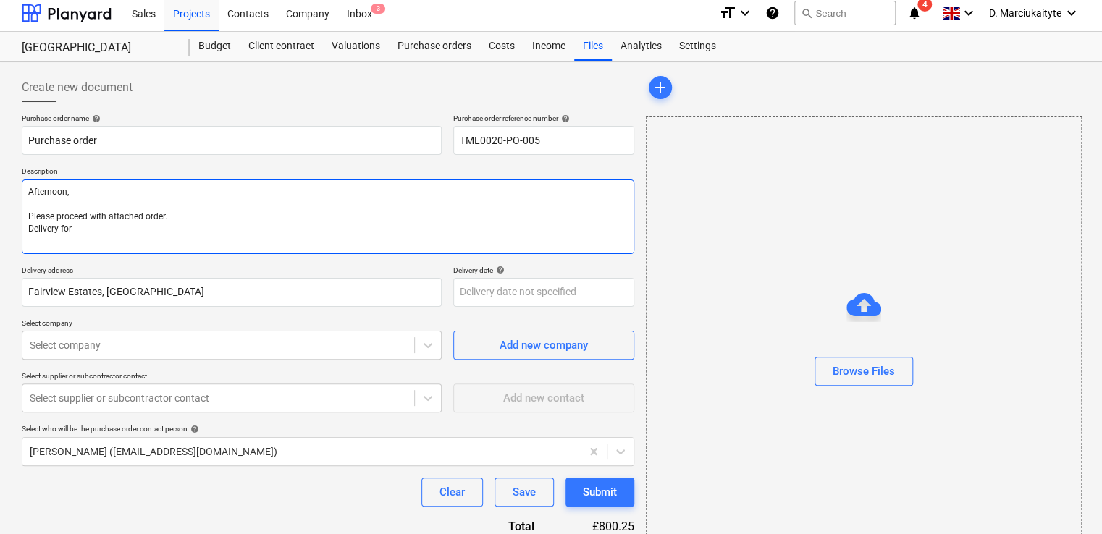
type textarea "x"
type textarea "Afternoon, Please proceed with attached order. Delivery for"
type textarea "x"
type textarea "Afternoon, Please proceed with attached order. Delivery for 1"
type textarea "x"
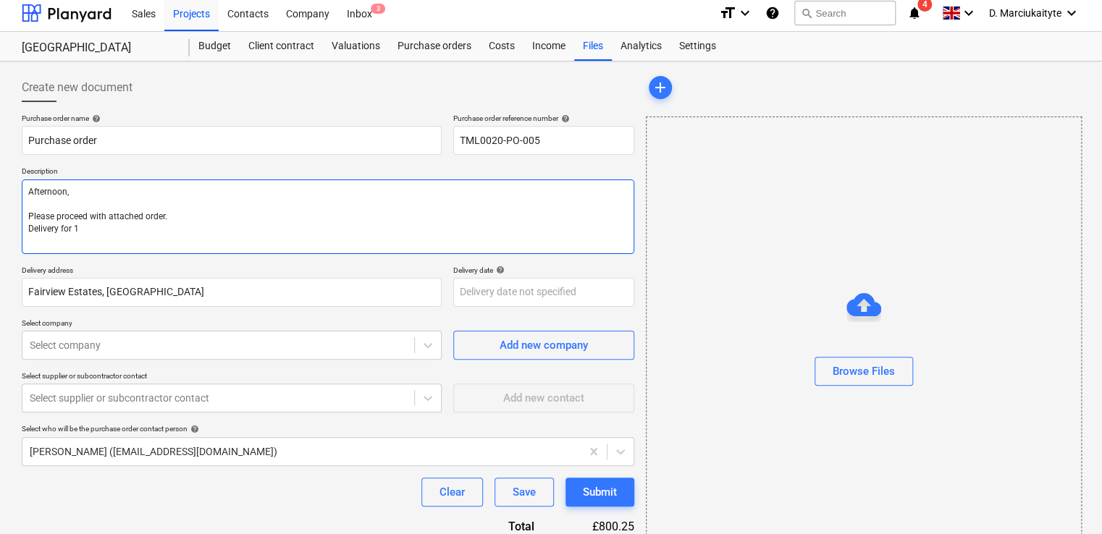
type textarea "Afternoon, Please proceed with attached order. Delivery for 13"
type textarea "x"
type textarea "Afternoon, Please proceed with attached order. Delivery for 13t"
type textarea "x"
type textarea "Afternoon, Please proceed with attached order. Delivery for 13th"
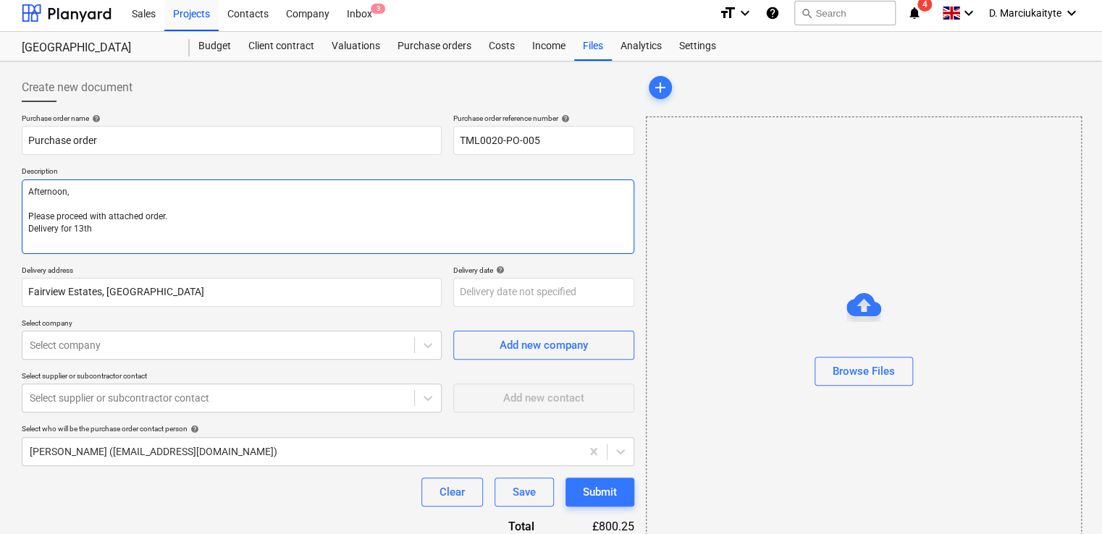
type textarea "x"
type textarea "Afternoon, Please proceed with attached order. Delivery for 13th"
type textarea "x"
type textarea "Afternoon, Please proceed with attached order. Delivery for 13th o"
type textarea "x"
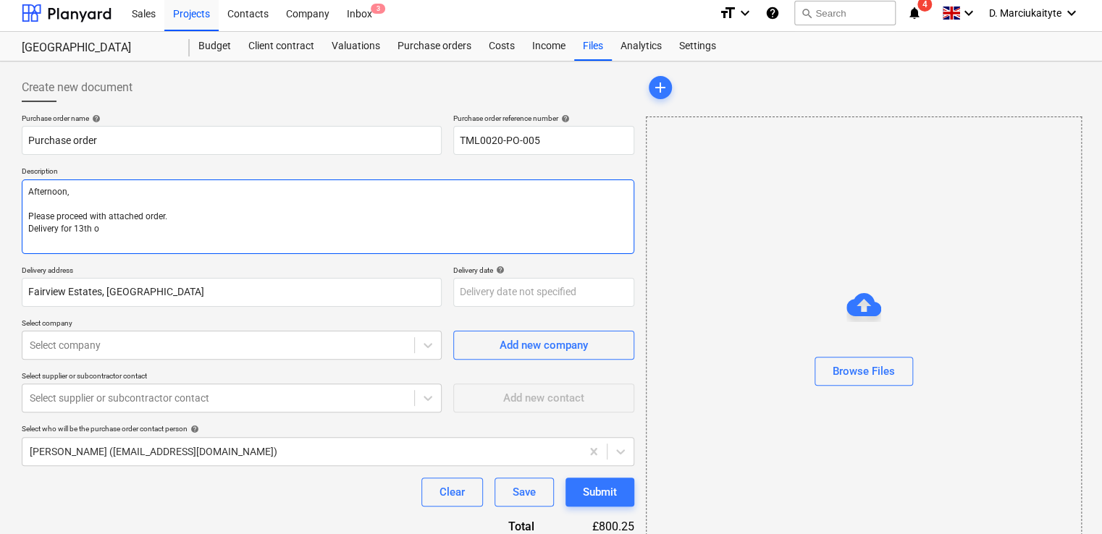
type textarea "Afternoon, Please proceed with attached order. Delivery for 13th of"
type textarea "x"
type textarea "Afternoon, Please proceed with attached order. Delivery for 13th of"
type textarea "x"
type textarea "Afternoon, Please proceed with attached order. Delivery for 13th of"
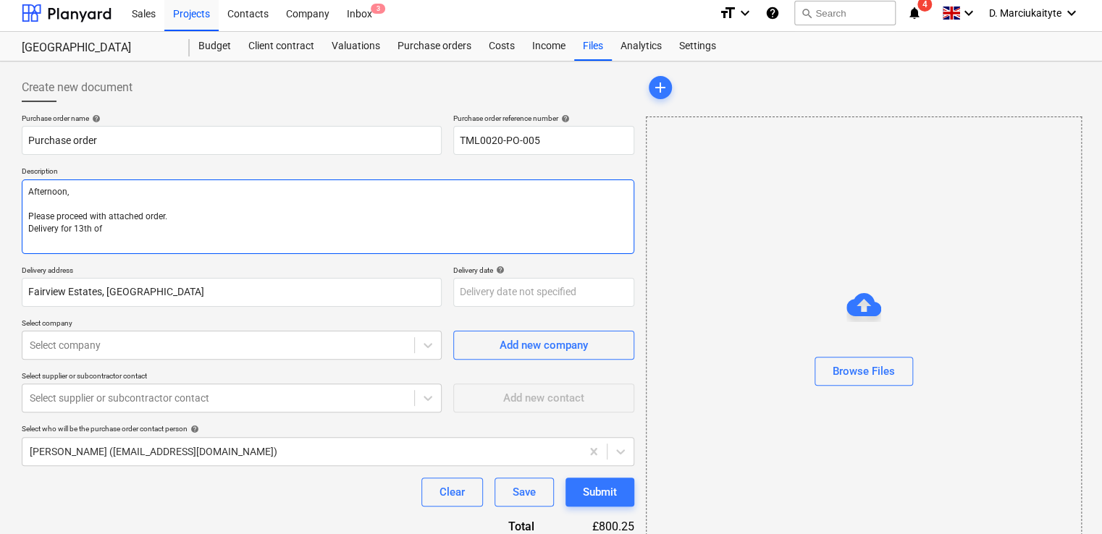
type textarea "x"
type textarea "Afternoon, Please proceed with attached order. Delivery for 13th of"
type textarea "x"
type textarea "Afternoon, Please proceed with attached order. Delivery for 13th of OV"
type textarea "x"
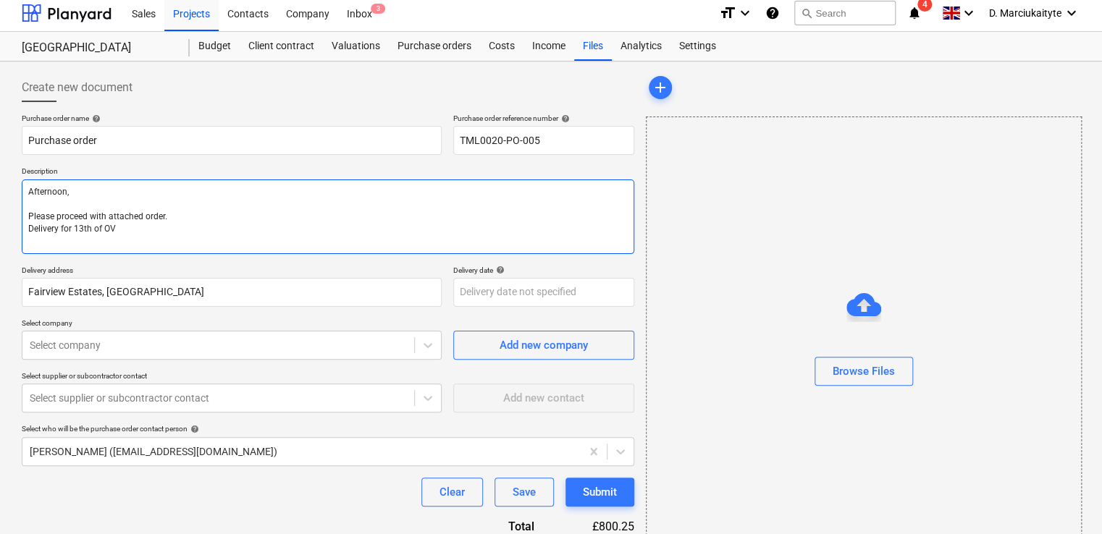
type textarea "Afternoon, Please proceed with attached order. Delivery for 13th of OVc"
type textarea "x"
type textarea "Afternoon, Please proceed with attached order. Delivery for 13th of OV"
type textarea "x"
type textarea "Afternoon, Please proceed with attached order. Delivery for 13th of O"
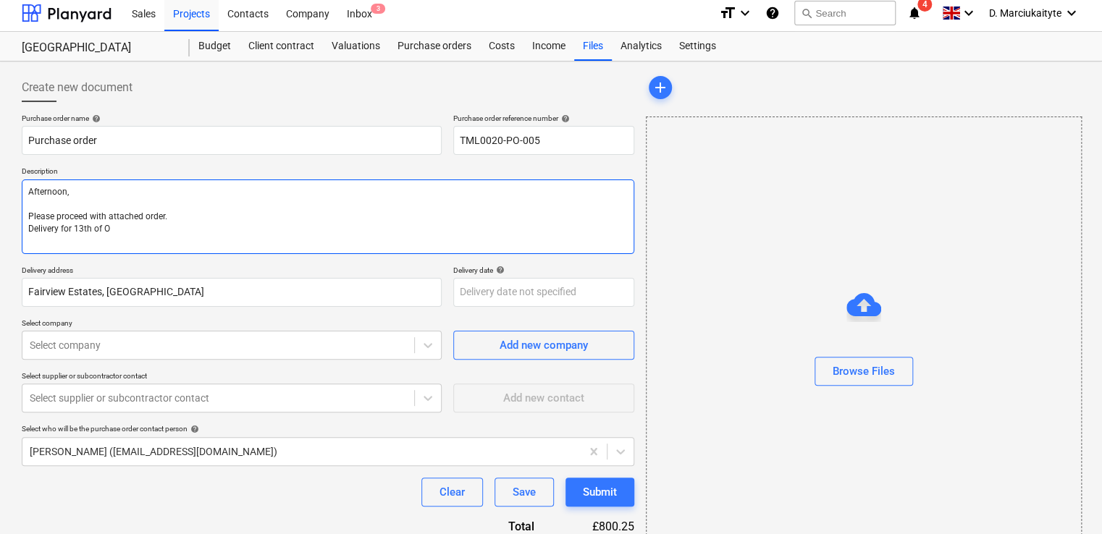
type textarea "x"
type textarea "Afternoon, Please proceed with attached order. Delivery for 13th of Oc"
type textarea "x"
type textarea "Afternoon, Please proceed with attached order. Delivery for [DATE]"
type textarea "x"
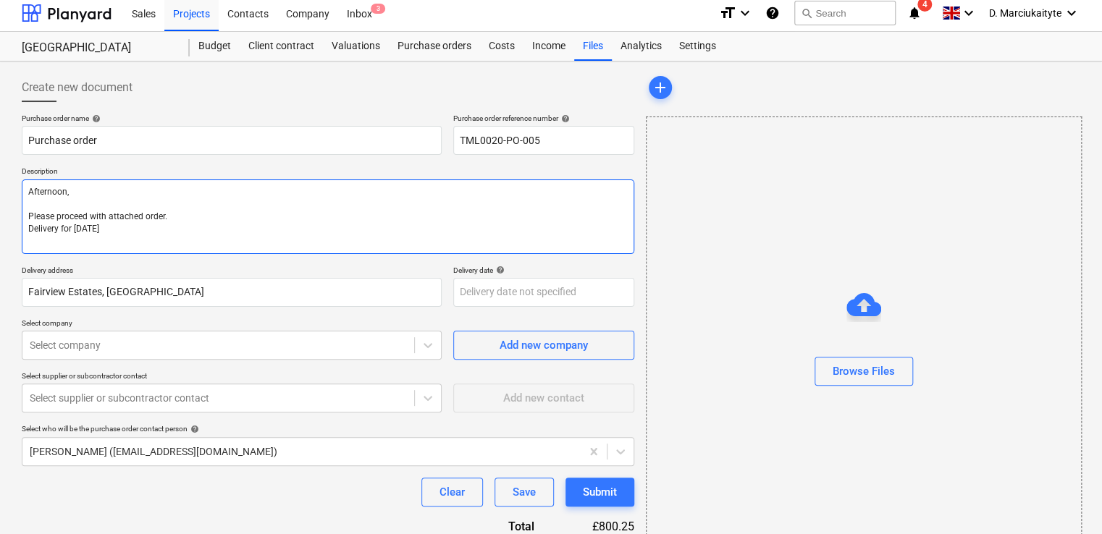
type textarea "Afternoon, Please proceed with attached order. Delivery for 13th of Octo"
type textarea "x"
type textarea "Afternoon, Please proceed with attached order. Delivery for 13th of Octob"
type textarea "x"
type textarea "Afternoon, Please proceed with attached order. Delivery for 13th of Octobe"
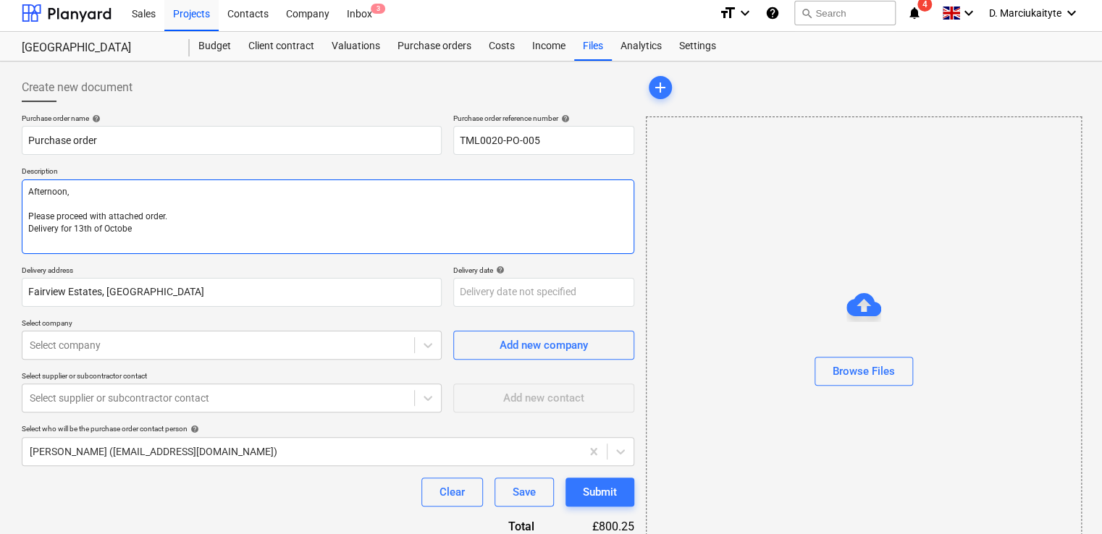
type textarea "x"
type textarea "Afternoon, Please proceed with attached order. Delivery for [DATE]"
type textarea "x"
type textarea "Afternoon, Please proceed with attached order. Delivery for [DATE]"
type textarea "x"
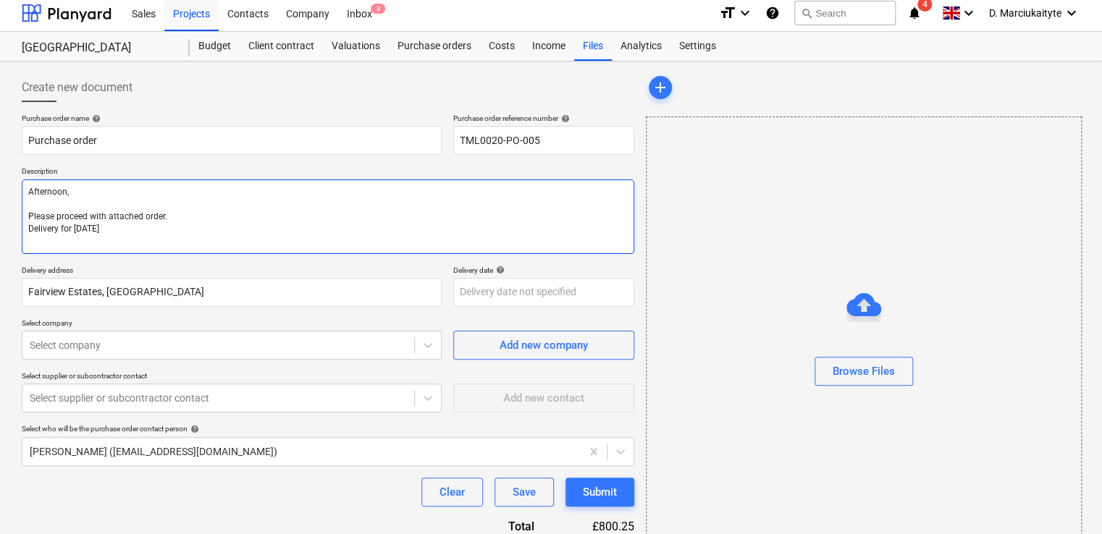
type textarea "Afternoon, Please proceed with attached order. Delivery for [DATE] p"
type textarea "x"
type textarea "Afternoon, Please proceed with attached order. Delivery for [DATE] pl"
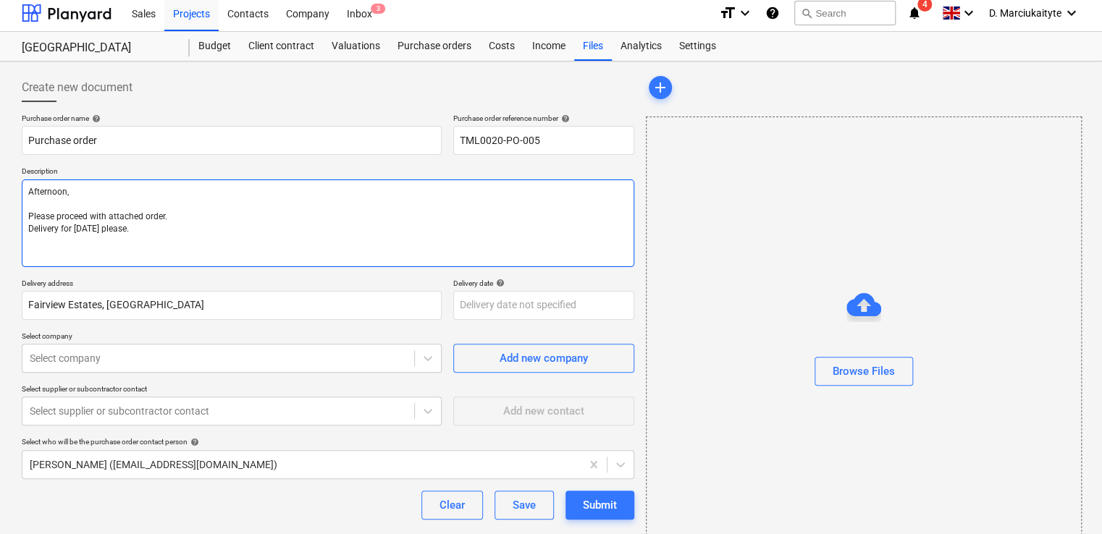
paste textarea "Contact: [PERSON_NAME] [PHONE_NUMBER] Elijh 07425824235 Thank you Regards, Demi"
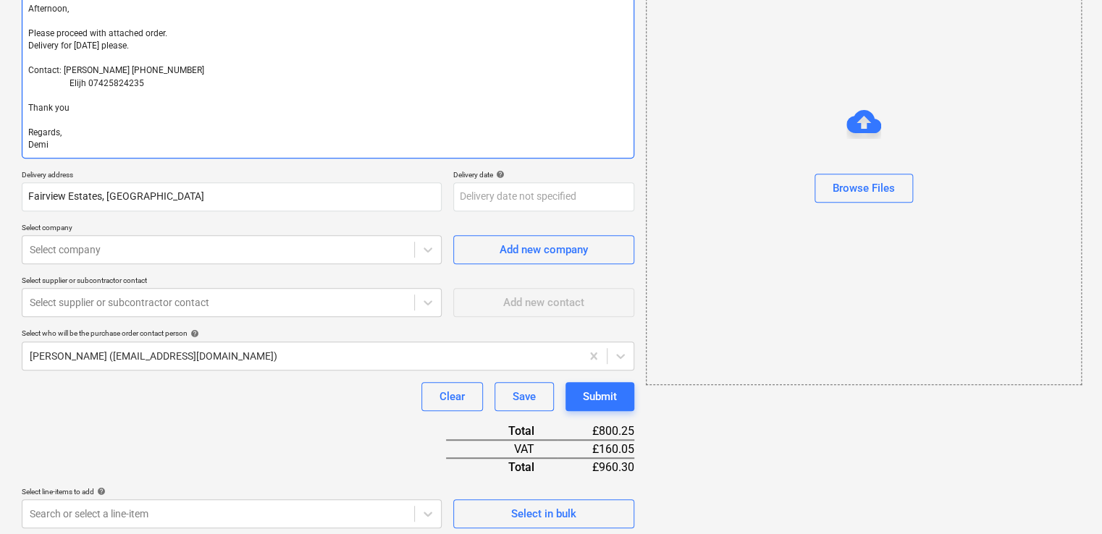
scroll to position [196, 0]
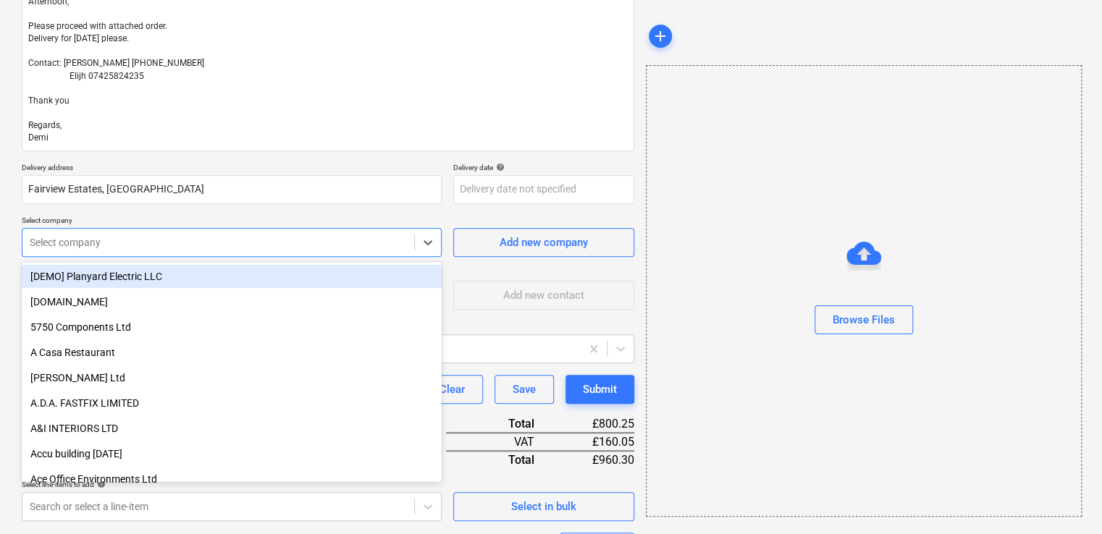
click at [239, 246] on div at bounding box center [218, 242] width 377 height 14
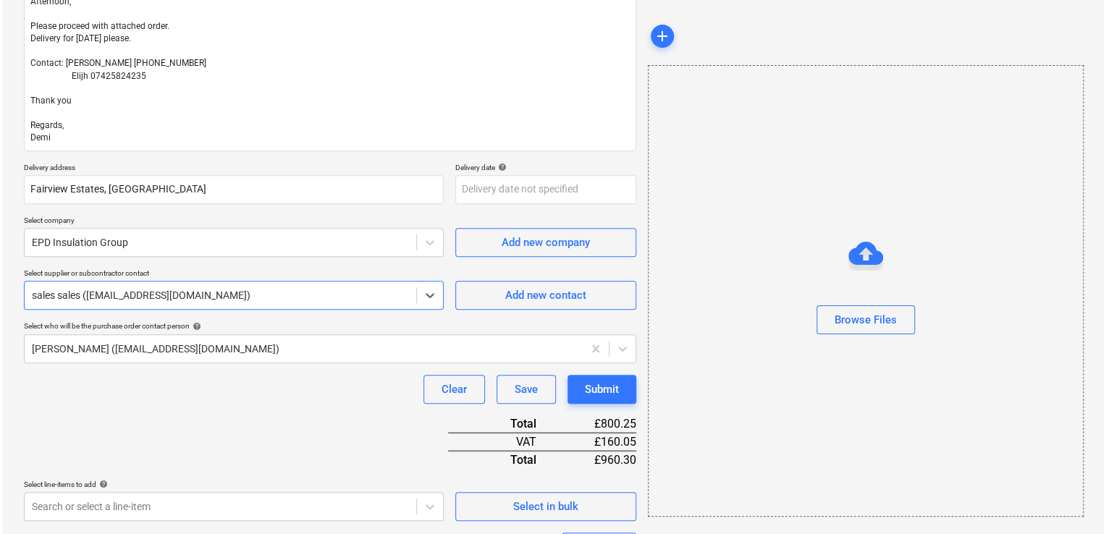
scroll to position [348, 0]
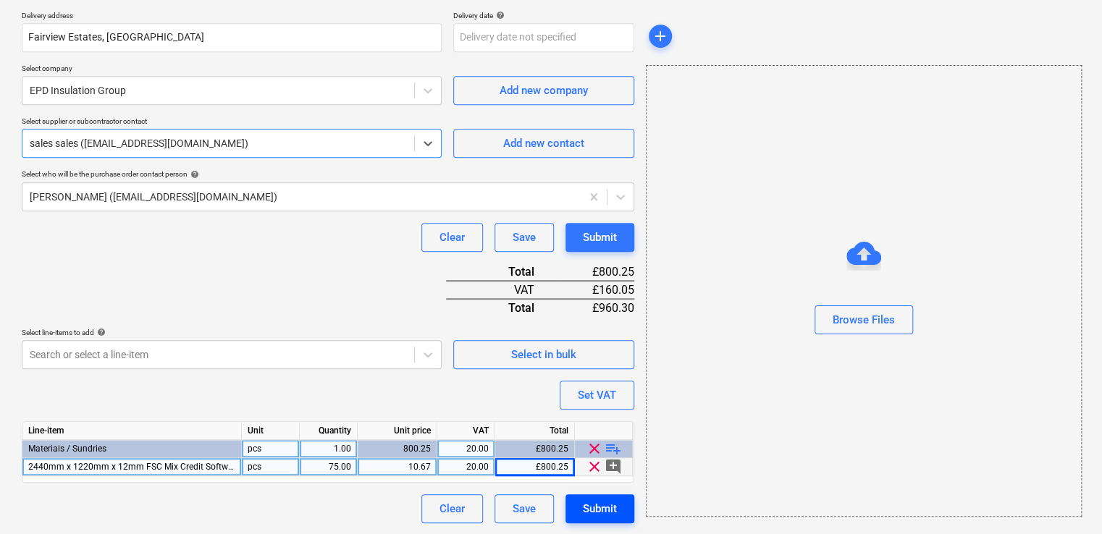
click at [620, 296] on button "Submit" at bounding box center [600, 509] width 69 height 29
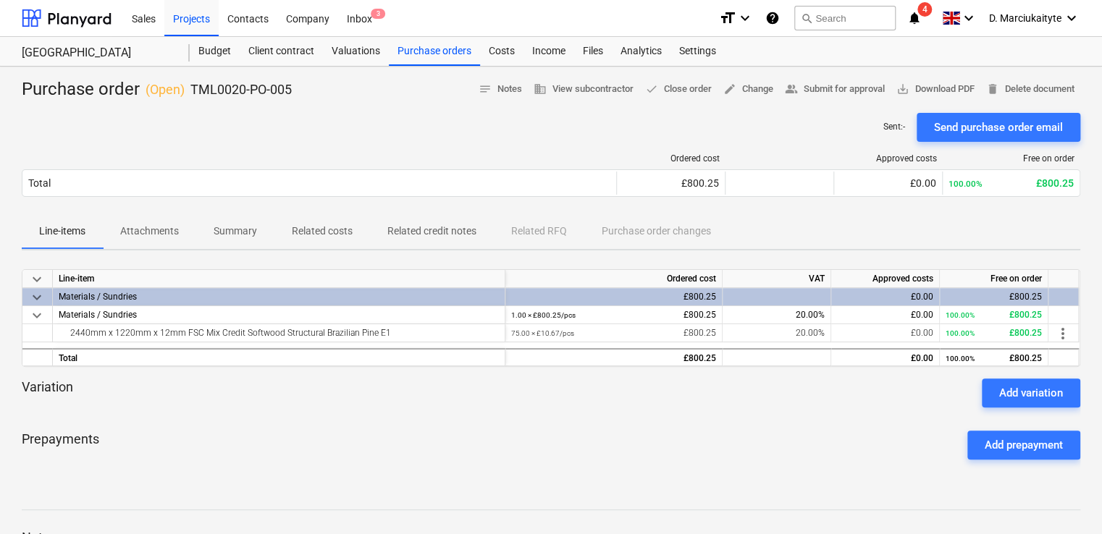
click at [238, 239] on span "Summary" at bounding box center [235, 231] width 78 height 24
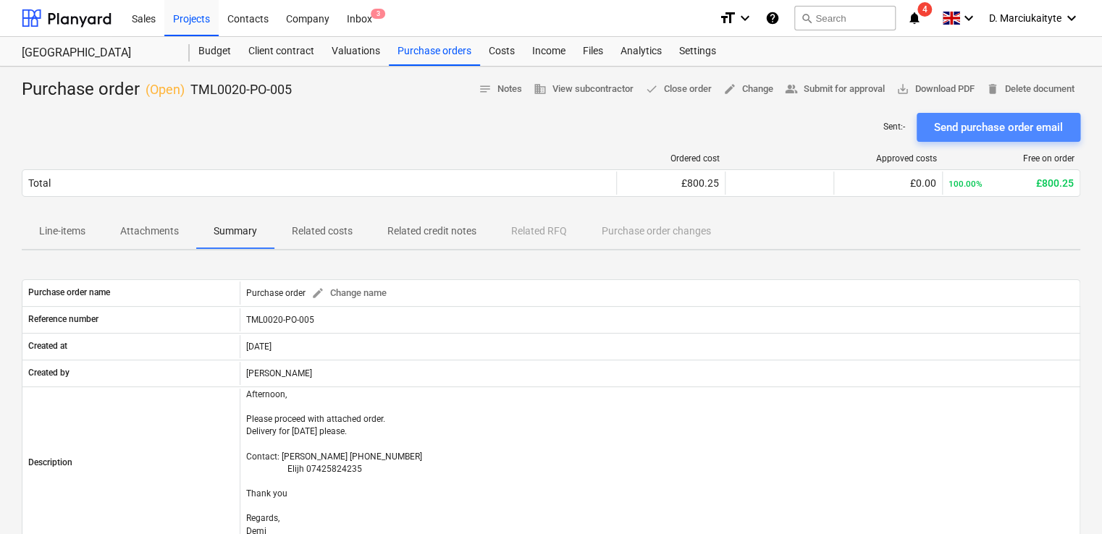
click at [690, 119] on div "Send purchase order email" at bounding box center [998, 127] width 129 height 19
